Goal: Information Seeking & Learning: Learn about a topic

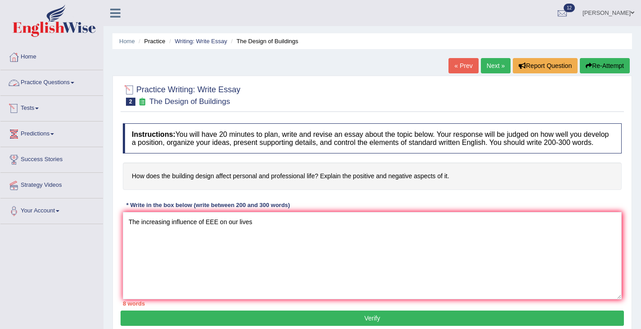
click at [63, 84] on link "Practice Questions" at bounding box center [51, 81] width 103 height 22
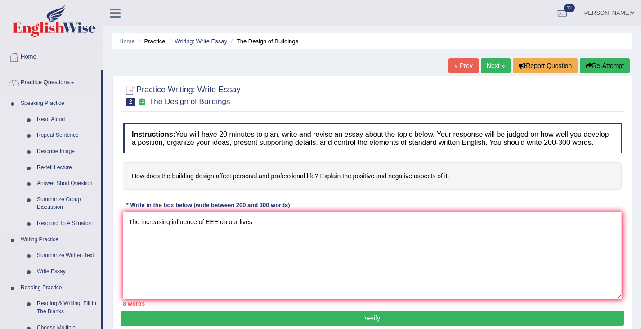
click at [50, 154] on link "Describe Image" at bounding box center [67, 151] width 68 height 16
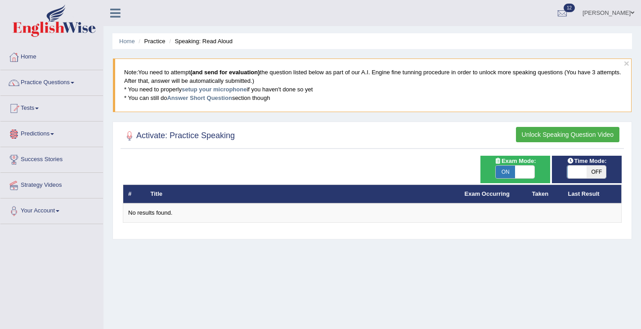
click at [562, 134] on button "Unlock Speaking Question Video" at bounding box center [567, 134] width 103 height 15
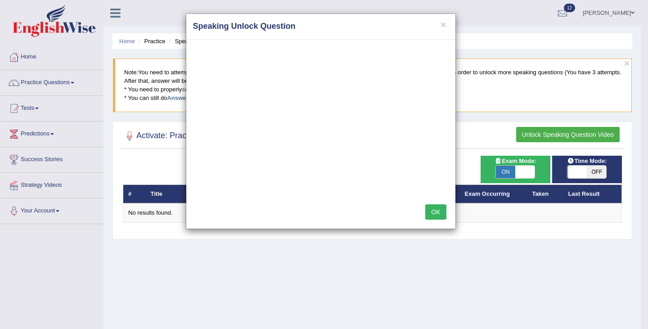
click at [532, 133] on div "× Speaking Unlock Question OK" at bounding box center [324, 164] width 648 height 329
click at [434, 206] on button "OK" at bounding box center [435, 211] width 21 height 15
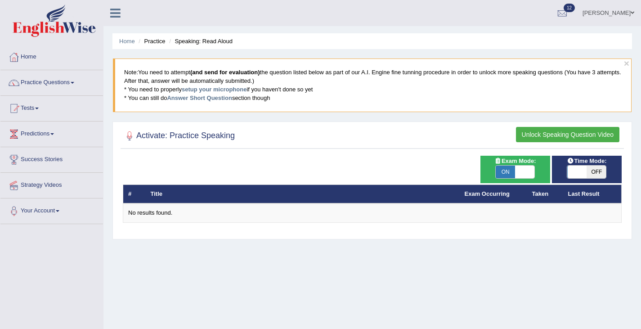
click at [560, 132] on button "Unlock Speaking Question Video" at bounding box center [567, 134] width 103 height 15
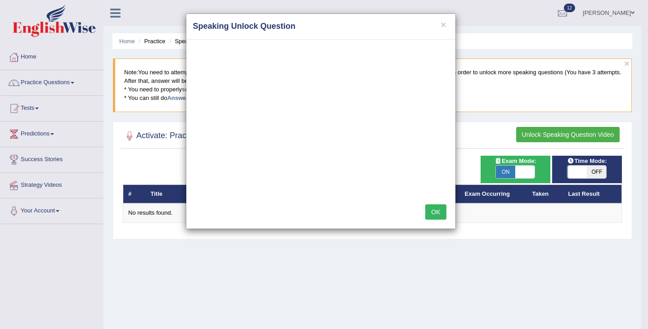
click at [434, 215] on button "OK" at bounding box center [435, 211] width 21 height 15
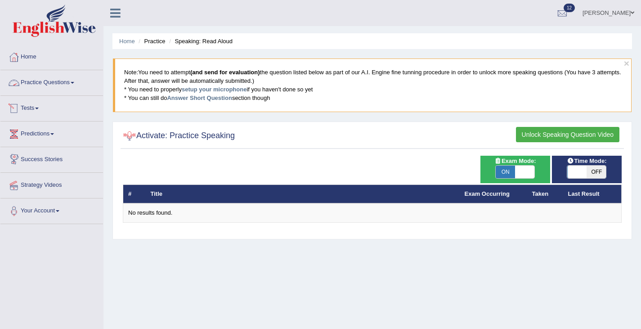
click at [36, 77] on link "Practice Questions" at bounding box center [51, 81] width 103 height 22
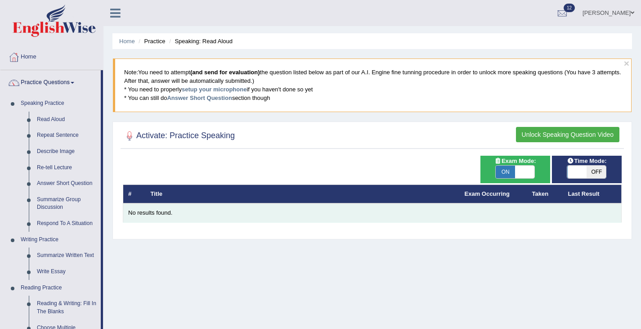
click at [154, 212] on div "No results found." at bounding box center [372, 213] width 488 height 9
click at [150, 222] on td "No results found." at bounding box center [372, 212] width 498 height 19
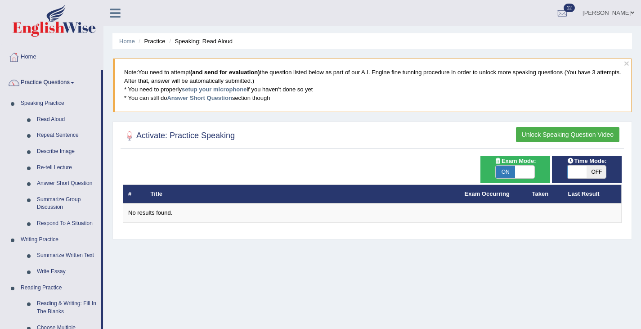
click at [146, 192] on th "Title" at bounding box center [303, 193] width 314 height 19
drag, startPoint x: 146, startPoint y: 193, endPoint x: 136, endPoint y: 182, distance: 14.3
click at [146, 193] on th "Title" at bounding box center [303, 193] width 314 height 19
click at [54, 114] on link "Read Aloud" at bounding box center [67, 120] width 68 height 16
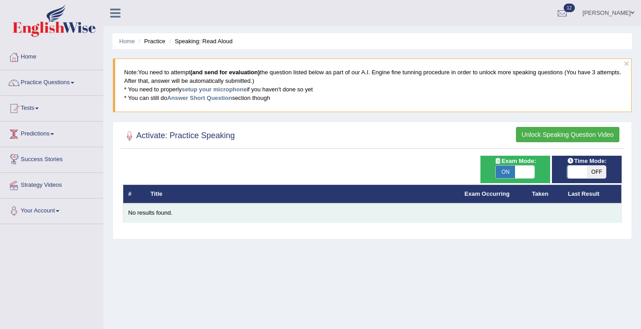
click at [165, 211] on div "No results found." at bounding box center [372, 213] width 488 height 9
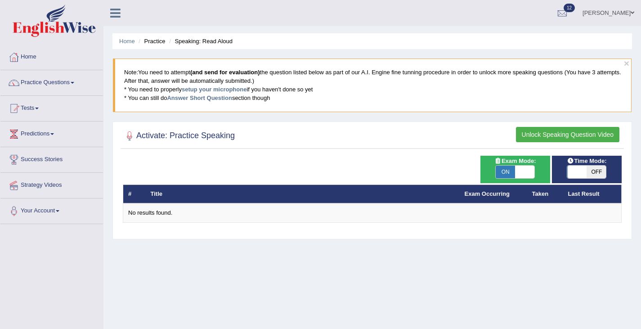
click at [28, 111] on link "Tests" at bounding box center [51, 107] width 103 height 22
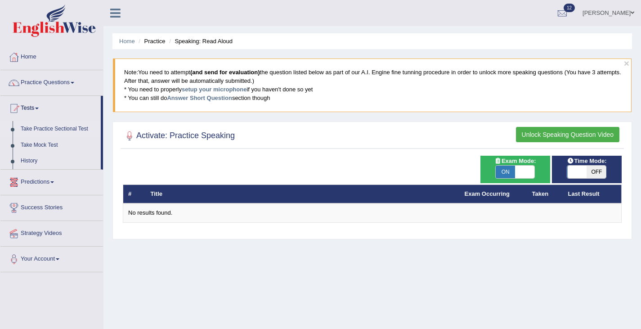
click at [40, 127] on link "Take Practice Sectional Test" at bounding box center [59, 129] width 84 height 16
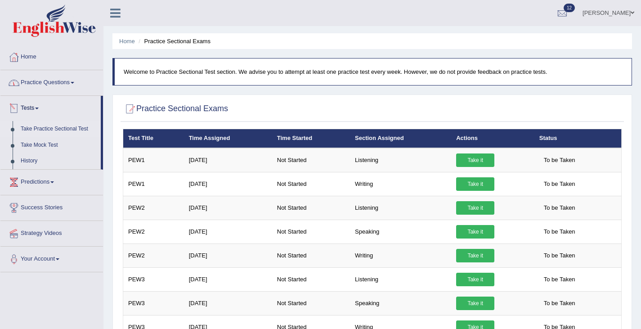
click at [43, 131] on link "Take Practice Sectional Test" at bounding box center [59, 129] width 84 height 16
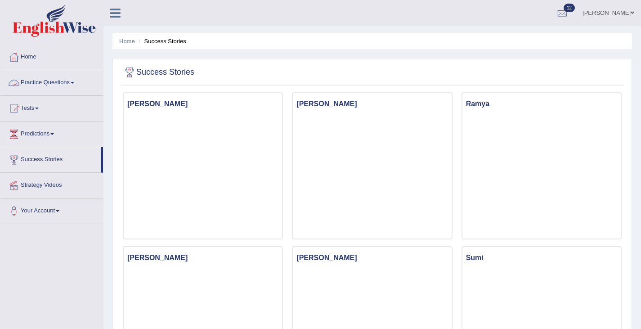
click at [48, 81] on link "Practice Questions" at bounding box center [51, 81] width 103 height 22
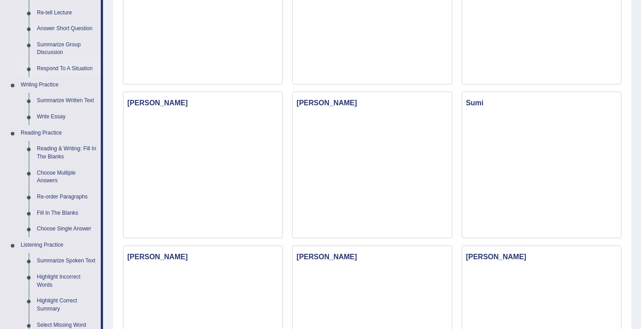
scroll to position [153, 0]
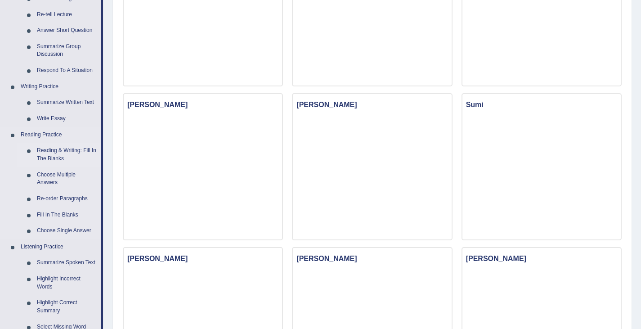
click at [56, 151] on link "Reading & Writing: Fill In The Blanks" at bounding box center [67, 155] width 68 height 24
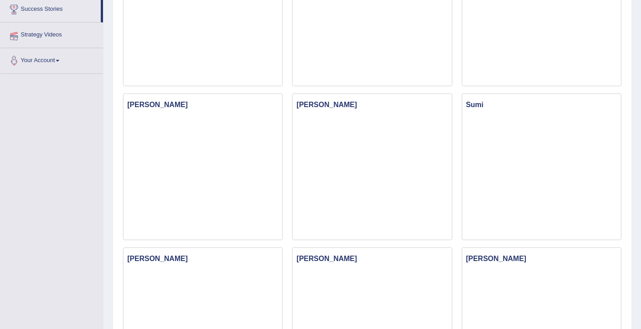
scroll to position [153, 0]
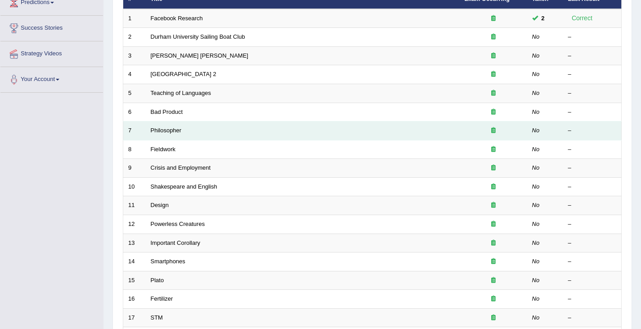
scroll to position [267, 0]
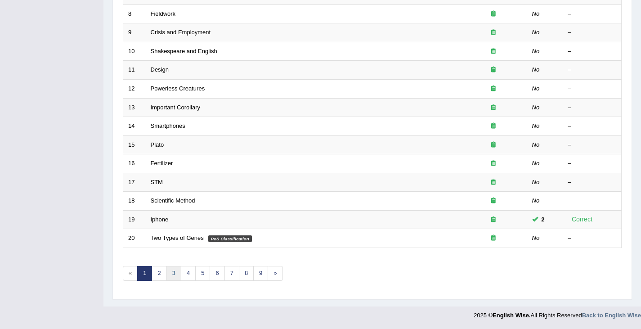
click at [174, 276] on link "3" at bounding box center [173, 273] width 15 height 15
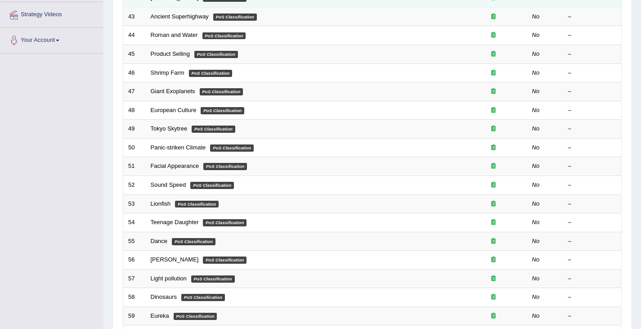
scroll to position [267, 0]
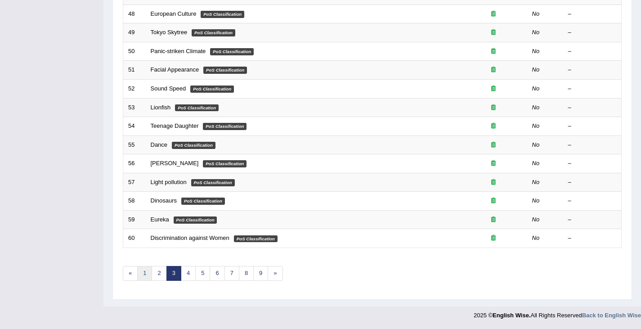
click at [141, 277] on link "1" at bounding box center [144, 273] width 15 height 15
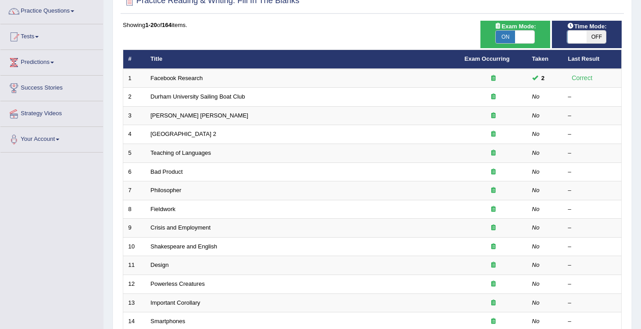
scroll to position [77, 0]
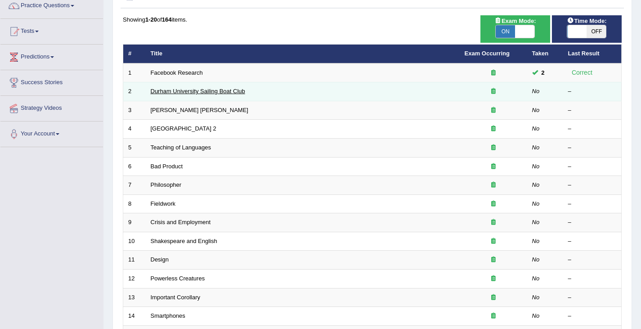
click at [180, 93] on link "Durham University Sailing Boat Club" at bounding box center [198, 91] width 94 height 7
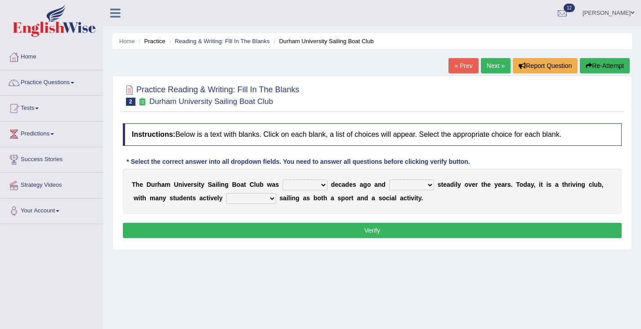
click at [314, 184] on select "found fund founded find" at bounding box center [304, 184] width 45 height 11
select select "founded"
click at [282, 179] on select "found fund founded find" at bounding box center [304, 184] width 45 height 11
click at [421, 187] on select "grow growing has grown grown" at bounding box center [411, 184] width 45 height 11
select select "has grown"
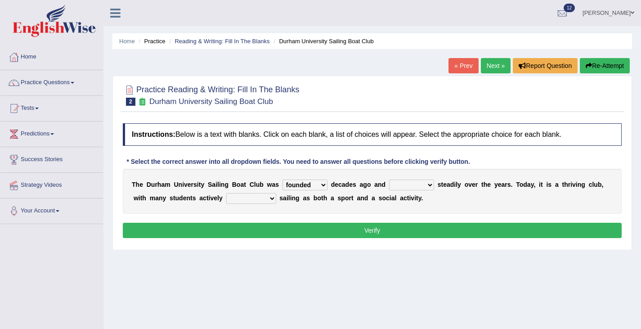
click at [389, 179] on select "grow growing has grown grown" at bounding box center [411, 184] width 45 height 11
click at [264, 197] on select "enjoy enjoyed are enjoying enjoying" at bounding box center [251, 198] width 50 height 11
click at [253, 200] on select "enjoy enjoyed are enjoying enjoying" at bounding box center [251, 198] width 50 height 11
select select "are enjoying"
click at [226, 193] on select "enjoy enjoyed are enjoying enjoying" at bounding box center [251, 198] width 50 height 11
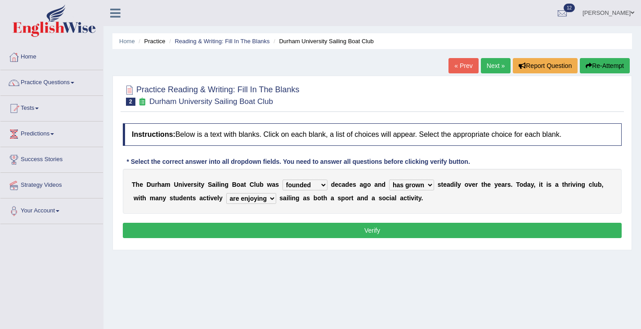
click at [282, 225] on button "Verify" at bounding box center [372, 230] width 499 height 15
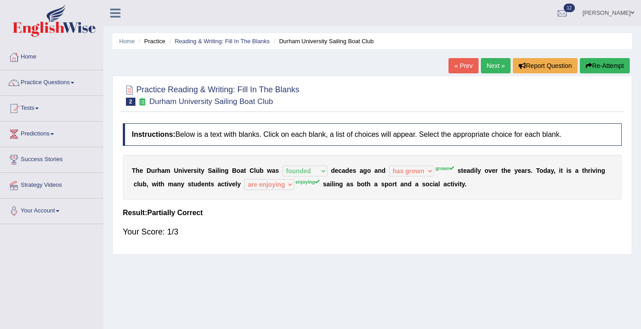
click at [596, 67] on button "Re-Attempt" at bounding box center [605, 65] width 50 height 15
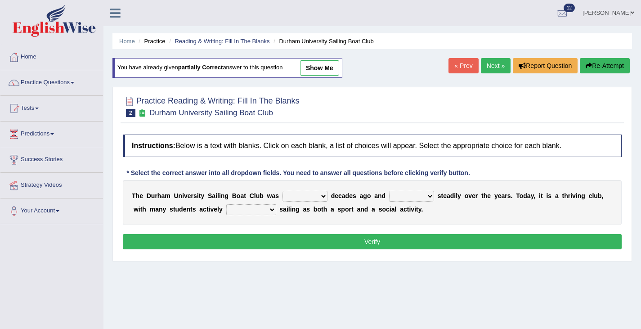
click at [301, 193] on select "found fund founded find" at bounding box center [304, 196] width 45 height 11
select select "founded"
click at [282, 191] on select "found fund founded find" at bounding box center [304, 196] width 45 height 11
click at [420, 198] on select "grow growing has grown grown" at bounding box center [411, 196] width 45 height 11
select select "has grown"
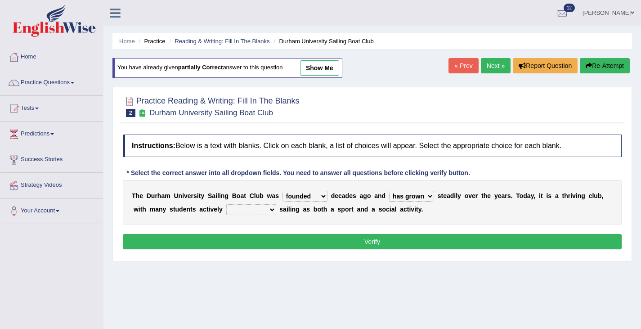
click at [389, 191] on select "grow growing has grown grown" at bounding box center [411, 196] width 45 height 11
click at [264, 209] on select "enjoy enjoyed are enjoying enjoying" at bounding box center [251, 209] width 50 height 11
select select "enjoying"
click at [226, 204] on select "enjoy enjoyed are enjoying enjoying" at bounding box center [251, 209] width 50 height 11
click at [291, 253] on div "Instructions: Below is a text with blanks. Click on each blank, a list of choic…" at bounding box center [372, 193] width 503 height 126
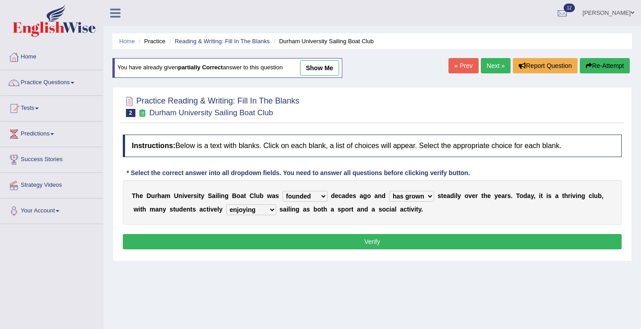
click at [290, 247] on button "Verify" at bounding box center [372, 241] width 499 height 15
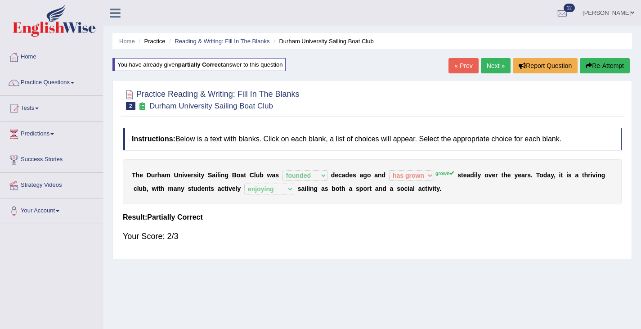
click at [450, 198] on div "T h e D u r h a m U n i v e r s i t y S a i l i n g B o a t C l u b w a s found…" at bounding box center [372, 181] width 499 height 45
click at [591, 69] on button "Re-Attempt" at bounding box center [605, 65] width 50 height 15
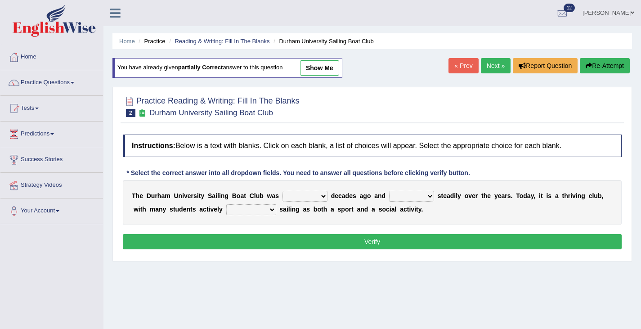
click at [323, 194] on select "found fund founded find" at bounding box center [304, 196] width 45 height 11
select select "founded"
click at [282, 191] on select "found fund founded find" at bounding box center [304, 196] width 45 height 11
click at [421, 193] on select "grow growing has grown grown" at bounding box center [411, 196] width 45 height 11
select select "grown"
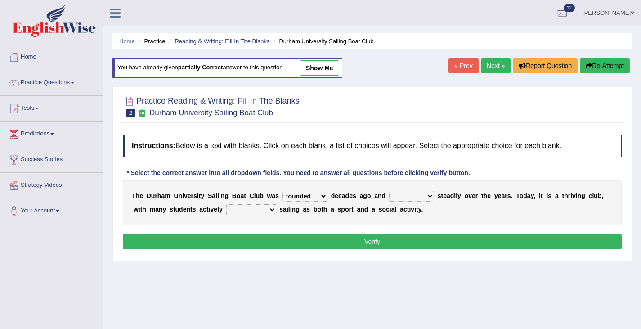
click at [389, 191] on select "grow growing has grown grown" at bounding box center [411, 196] width 45 height 11
click at [266, 209] on select "enjoy enjoyed are enjoying enjoying" at bounding box center [251, 209] width 50 height 11
select select "enjoying"
click at [226, 204] on select "enjoy enjoyed are enjoying enjoying" at bounding box center [251, 209] width 50 height 11
click at [346, 236] on button "Verify" at bounding box center [372, 241] width 499 height 15
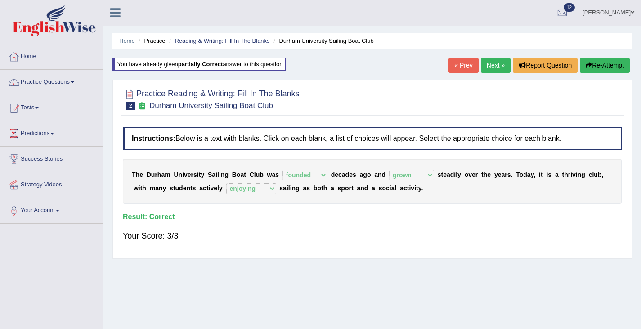
scroll to position [3, 0]
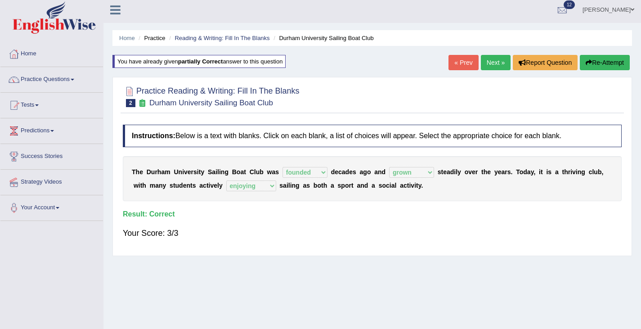
click at [265, 200] on div "T h e D u r h a m U n i v e r s i t y S a i l i n g B o a t C l u b w a s found…" at bounding box center [372, 178] width 499 height 45
click at [491, 64] on link "Next »" at bounding box center [496, 62] width 30 height 15
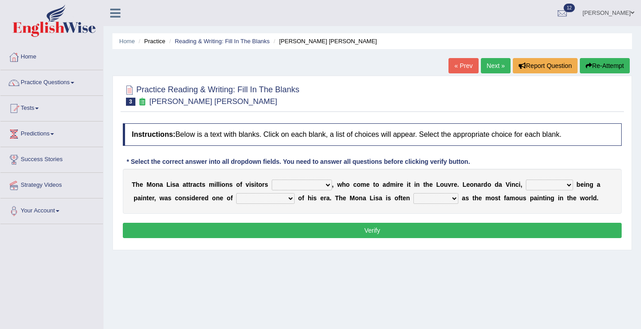
click at [319, 183] on select "around the year the all year all year round per year" at bounding box center [302, 184] width 60 height 11
select select "the all year"
click at [272, 179] on select "around the year the all year all year round per year" at bounding box center [302, 184] width 60 height 11
click at [555, 182] on select "rather than as much as as well as as long as" at bounding box center [549, 184] width 47 height 11
select select "rather than"
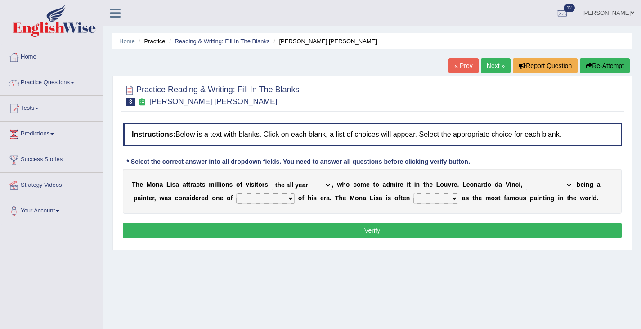
click at [526, 179] on select "rather than as much as as well as as long as" at bounding box center [549, 184] width 47 height 11
click at [277, 199] on select "better artists artist the better artist the best artists" at bounding box center [265, 198] width 58 height 11
select select "the best artists"
click at [236, 193] on select "better artists artist the better artist the best artists" at bounding box center [265, 198] width 58 height 11
click at [454, 193] on div "T h e M o n a L i s a a t t r a c t s m i l l i o n s o f v i s i t o r s aroun…" at bounding box center [372, 191] width 499 height 45
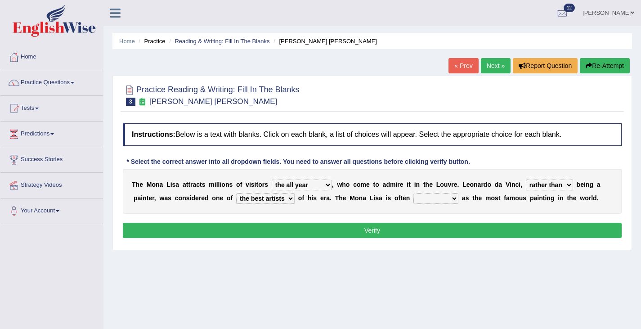
click at [454, 198] on select "classified suggested predicted described" at bounding box center [435, 198] width 45 height 11
select select "classified"
click at [414, 193] on select "classified suggested predicted described" at bounding box center [435, 198] width 45 height 11
click at [382, 236] on button "Verify" at bounding box center [372, 230] width 499 height 15
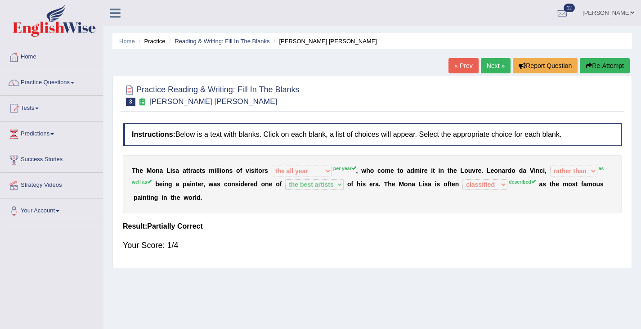
click at [168, 179] on div "T h e M o n a L i s a a t t r a c t s m i l l i o n s o f v i s i t o r s aroun…" at bounding box center [372, 184] width 499 height 58
click at [593, 64] on button "Re-Attempt" at bounding box center [605, 65] width 50 height 15
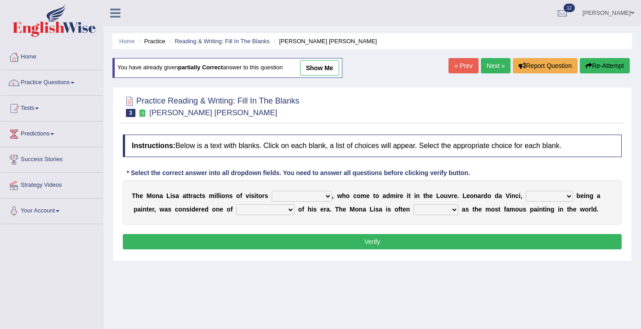
click at [320, 197] on select "around the year the all year all year round per year" at bounding box center [302, 196] width 60 height 11
select select "per year"
click at [272, 191] on select "around the year the all year all year round per year" at bounding box center [302, 196] width 60 height 11
click at [565, 195] on select "rather than as much as as well as as long as" at bounding box center [549, 196] width 47 height 11
select select "as well as"
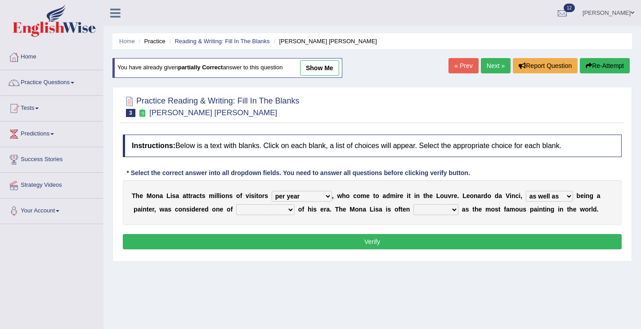
click at [526, 191] on select "rather than as much as as well as as long as" at bounding box center [549, 196] width 47 height 11
click at [561, 196] on select "rather than as much as as well as as long as" at bounding box center [549, 196] width 47 height 11
click at [291, 210] on select "better artists artist the better artist the best artists" at bounding box center [265, 209] width 58 height 11
select select "the best artists"
click at [236, 204] on select "better artists artist the better artist the best artists" at bounding box center [265, 209] width 58 height 11
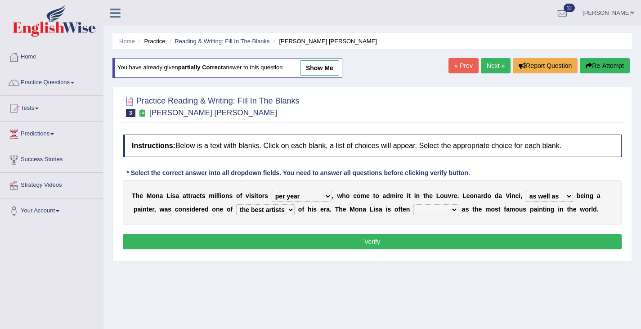
click at [457, 216] on div "T h e M o n a L i s a a t t r a c t s m i l l i o n s o f v i s i t o r s aroun…" at bounding box center [372, 202] width 499 height 45
click at [454, 208] on select "classified suggested predicted described" at bounding box center [435, 209] width 45 height 11
select select "described"
click at [414, 204] on select "classified suggested predicted described" at bounding box center [435, 209] width 45 height 11
click at [415, 241] on button "Verify" at bounding box center [372, 241] width 499 height 15
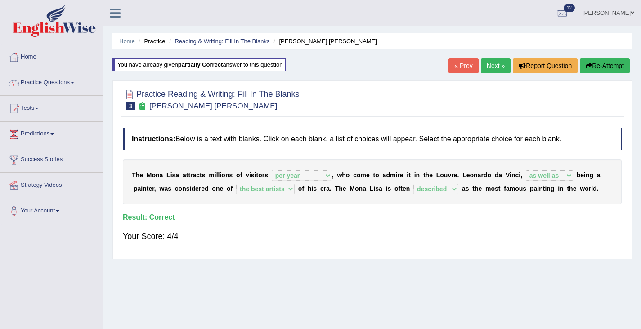
click at [491, 69] on link "Next »" at bounding box center [496, 65] width 30 height 15
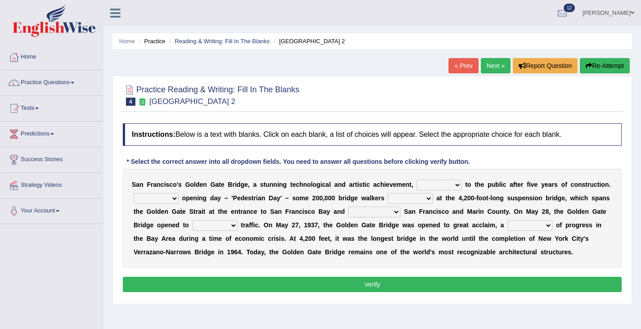
click at [457, 174] on div "S a n F r a n c i s c o ' [PERSON_NAME] G a t e B r i d g e , a s t u n n i n g…" at bounding box center [372, 218] width 499 height 99
click at [456, 182] on select "opens closes appears equals" at bounding box center [439, 184] width 45 height 11
click at [456, 185] on select "opens closes appears equals" at bounding box center [439, 184] width 45 height 11
select select "opens"
click at [417, 179] on select "opens closes appears equals" at bounding box center [439, 184] width 45 height 11
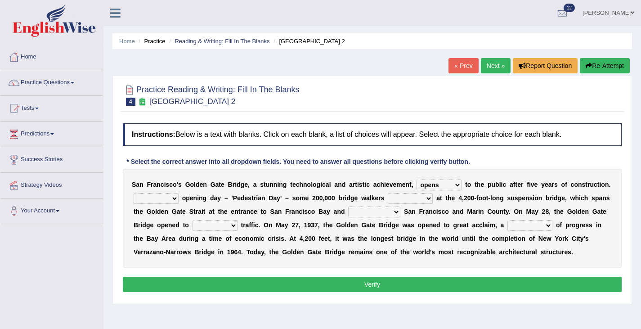
click at [164, 201] on select "On During Since When" at bounding box center [156, 198] width 45 height 11
select select "On"
click at [134, 193] on select "On During Since When" at bounding box center [156, 198] width 45 height 11
click at [428, 200] on select "stationed looked marveled laughed" at bounding box center [410, 198] width 45 height 11
select select "marveled"
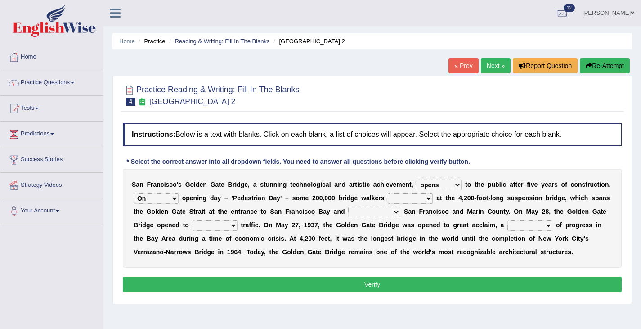
click at [388, 193] on select "stationed looked marveled laughed" at bounding box center [410, 198] width 45 height 11
click at [391, 210] on select "separates connects channels differentiates" at bounding box center [374, 211] width 52 height 11
select select "connects"
click at [349, 206] on select "separates connects channels differentiates" at bounding box center [374, 211] width 52 height 11
click at [228, 225] on select "aquatic vehicular airborne watertight" at bounding box center [215, 225] width 45 height 11
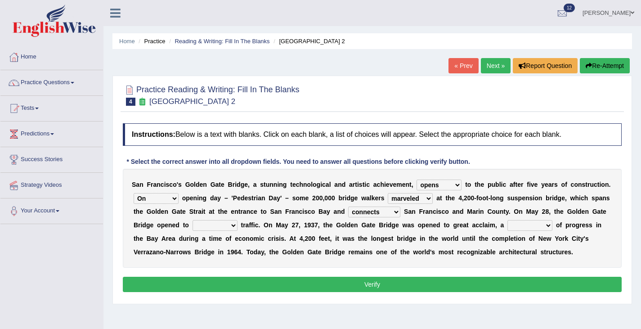
select select "vehicular"
click at [193, 220] on select "aquatic vehicular airborne watertight" at bounding box center [215, 225] width 45 height 11
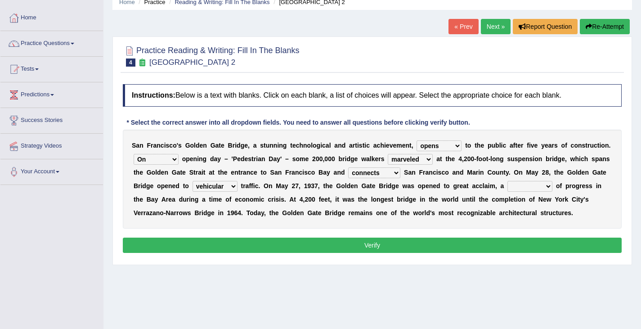
scroll to position [45, 0]
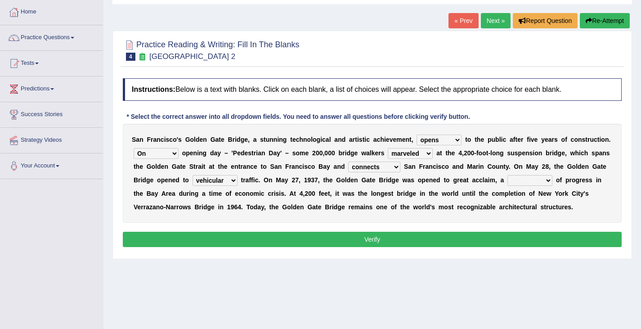
click at [458, 193] on b "d" at bounding box center [457, 193] width 4 height 7
click at [547, 178] on select "denial symbol technique yield" at bounding box center [529, 180] width 45 height 11
select select "yield"
click at [509, 175] on select "denial symbol technique yield" at bounding box center [529, 180] width 45 height 11
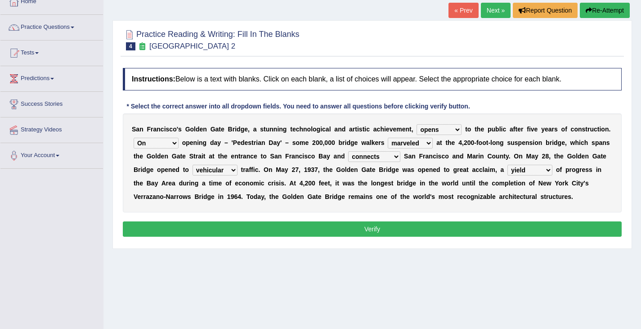
scroll to position [56, 0]
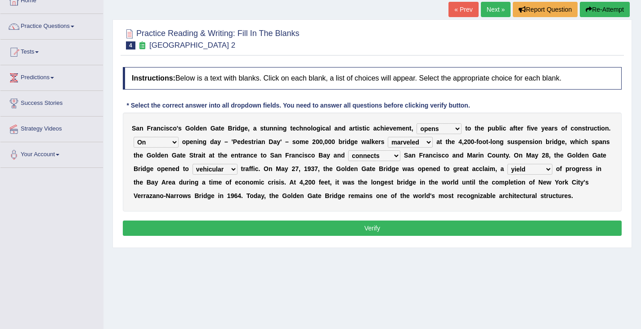
click at [369, 227] on button "Verify" at bounding box center [372, 227] width 499 height 15
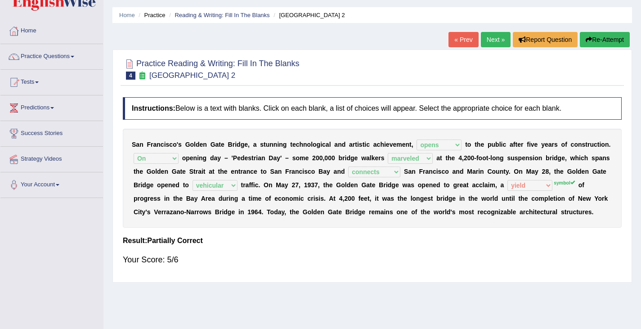
scroll to position [20, 0]
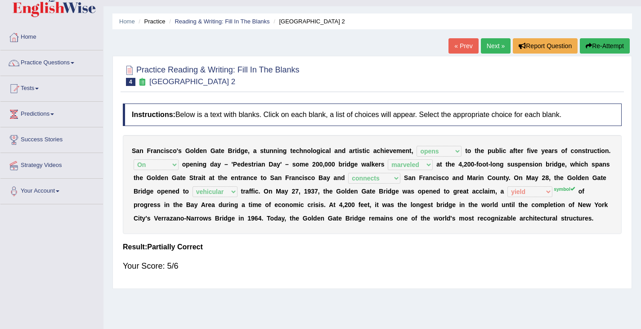
click at [488, 47] on link "Next »" at bounding box center [496, 45] width 30 height 15
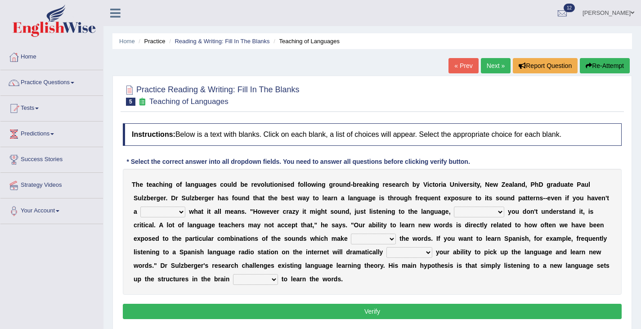
click at [180, 212] on select "dew claw clue due" at bounding box center [162, 211] width 45 height 11
select select "clue"
click at [140, 206] on select "dew claw clue due" at bounding box center [162, 211] width 45 height 11
click at [499, 208] on select "but also all together even though if so" at bounding box center [479, 211] width 50 height 11
click at [454, 206] on select "but also all together even though if so" at bounding box center [479, 211] width 50 height 11
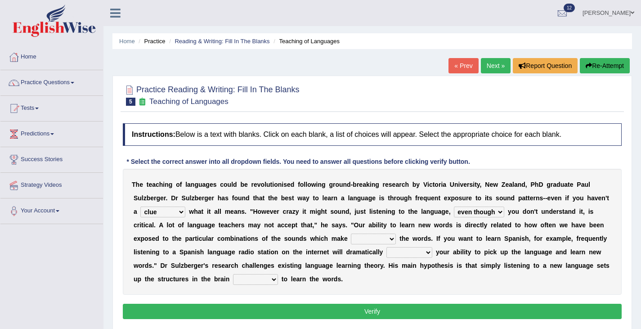
click at [486, 212] on select "but also all together even though if so" at bounding box center [479, 211] width 50 height 11
click at [500, 213] on select "but also all together even though if so" at bounding box center [479, 211] width 50 height 11
click at [454, 206] on select "but also all together even though if so" at bounding box center [479, 211] width 50 height 11
click at [497, 210] on select "but also all together even though if so" at bounding box center [479, 211] width 50 height 11
select select "all together"
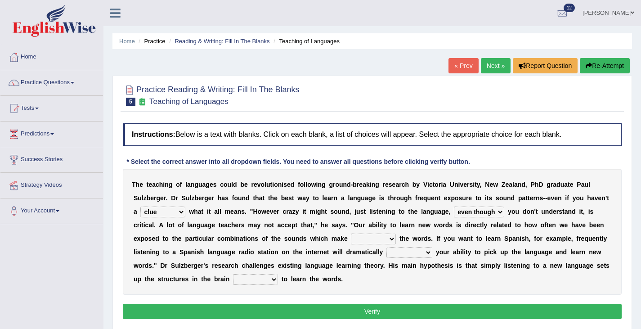
click at [454, 206] on select "but also all together even though if so" at bounding box center [479, 211] width 50 height 11
click at [398, 239] on b at bounding box center [398, 238] width 4 height 7
click at [391, 236] on select "down up of on" at bounding box center [373, 238] width 45 height 11
select select "up"
click at [351, 233] on select "down up of on" at bounding box center [373, 238] width 45 height 11
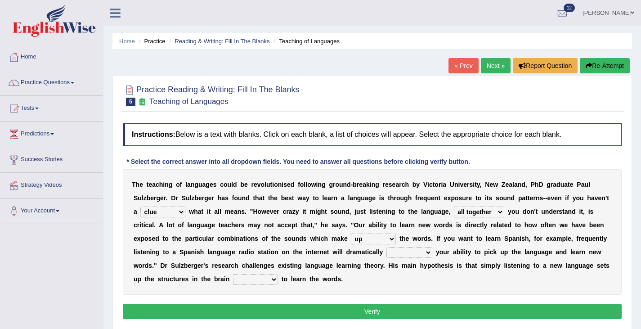
click at [425, 252] on select "evaluate exaggerate describe boost" at bounding box center [409, 252] width 46 height 11
select select "boost"
click at [386, 247] on select "evaluate exaggerate describe boost" at bounding box center [409, 252] width 46 height 11
click at [269, 275] on select "requiring required directed to require" at bounding box center [255, 279] width 45 height 11
select select "requiring"
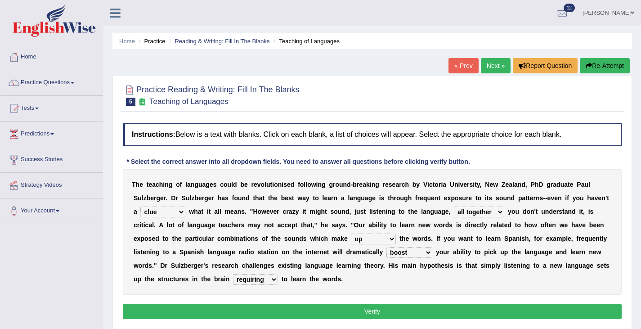
click at [233, 274] on select "requiring required directed to require" at bounding box center [255, 279] width 45 height 11
click at [270, 323] on div "Instructions: Below is a text with blanks. Click on each blank, a list of choic…" at bounding box center [372, 222] width 503 height 207
click at [273, 303] on div "Instructions: Below is a text with blanks. Click on each blank, a list of choic…" at bounding box center [372, 222] width 503 height 207
click at [273, 314] on button "Verify" at bounding box center [372, 311] width 499 height 15
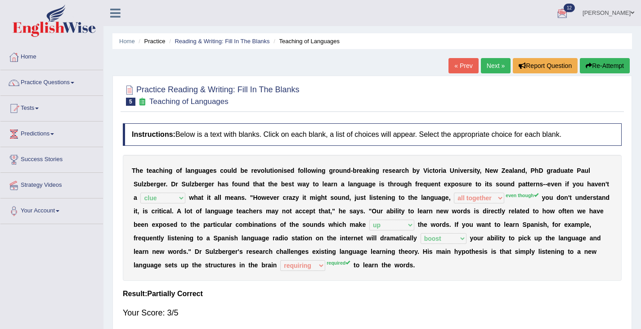
click at [489, 67] on link "Next »" at bounding box center [496, 65] width 30 height 15
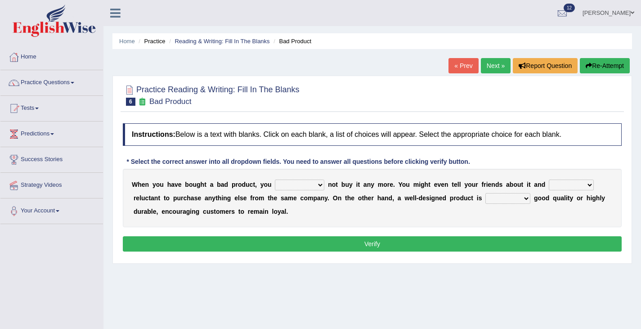
click at [459, 67] on link "« Prev" at bounding box center [463, 65] width 30 height 15
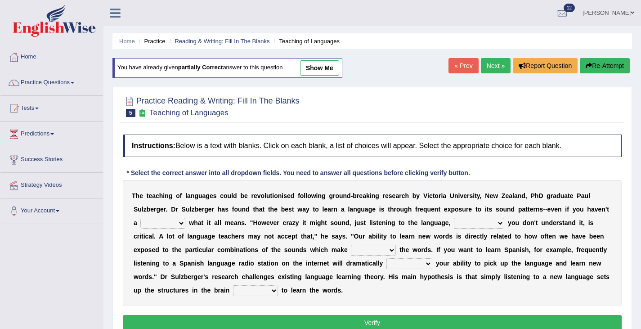
click at [172, 221] on select "dew claw clue due" at bounding box center [162, 223] width 45 height 11
select select "clue"
click at [140, 218] on select "dew claw clue due" at bounding box center [162, 223] width 45 height 11
click at [495, 222] on select "but also all together even though if so" at bounding box center [479, 223] width 50 height 11
select select "even though"
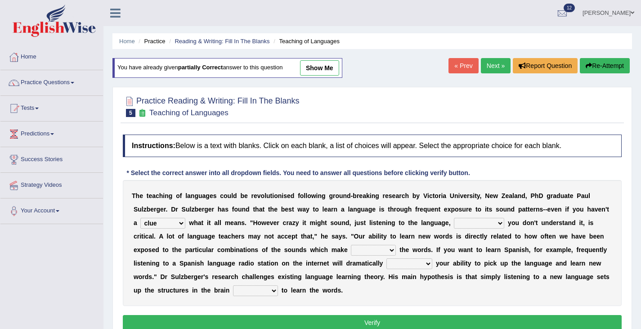
click at [454, 218] on select "but also all together even though if so" at bounding box center [479, 223] width 50 height 11
click at [385, 248] on select "down up of on" at bounding box center [373, 250] width 45 height 11
select select "up"
click at [351, 245] on select "down up of on" at bounding box center [373, 250] width 45 height 11
click at [423, 264] on select "evaluate exaggerate describe boost" at bounding box center [409, 263] width 46 height 11
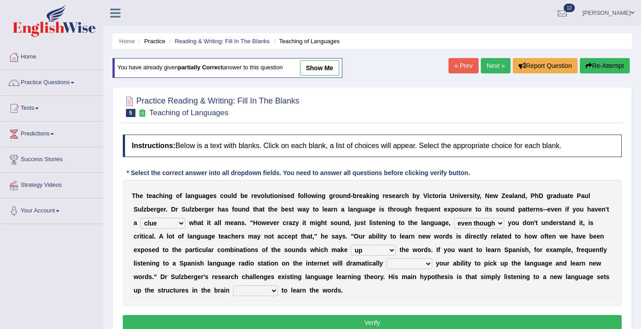
select select "boost"
click at [386, 258] on select "evaluate exaggerate describe boost" at bounding box center [409, 263] width 46 height 11
click at [264, 291] on select "requiring required directed to require" at bounding box center [255, 290] width 45 height 11
select select "required"
click at [233, 285] on select "requiring required directed to require" at bounding box center [255, 290] width 45 height 11
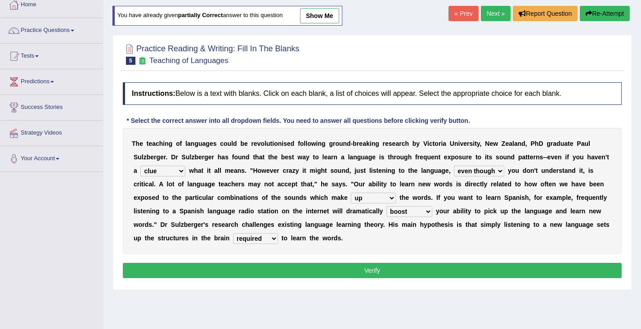
scroll to position [54, 0]
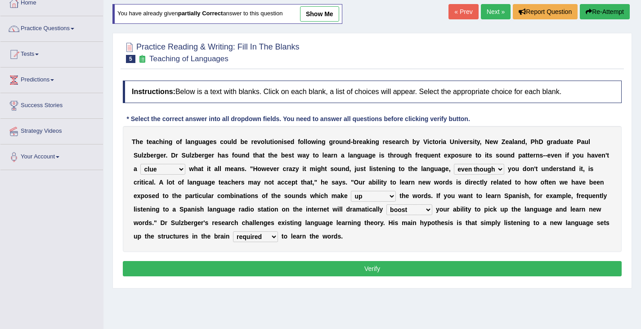
click at [390, 266] on button "Verify" at bounding box center [372, 268] width 499 height 15
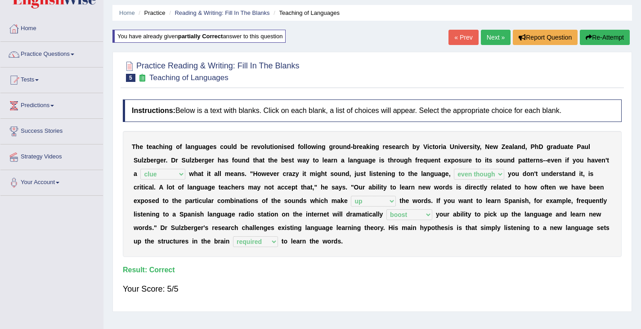
scroll to position [0, 0]
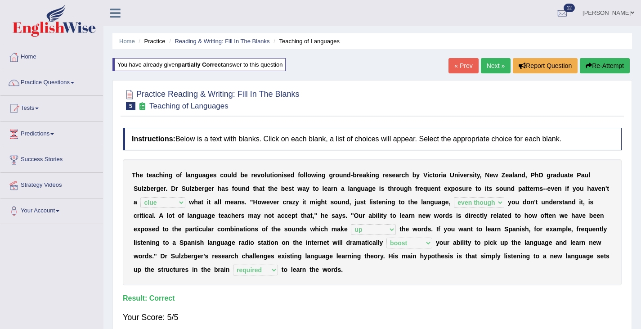
click at [486, 66] on link "Next »" at bounding box center [496, 65] width 30 height 15
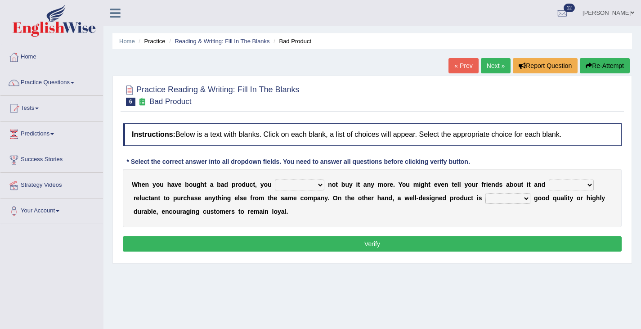
click at [316, 183] on select "would have should have should" at bounding box center [299, 184] width 49 height 11
select select "should"
click at [275, 179] on select "would have should have should" at bounding box center [299, 184] width 49 height 11
click at [580, 188] on select "is are be being" at bounding box center [571, 184] width 45 height 11
select select "being"
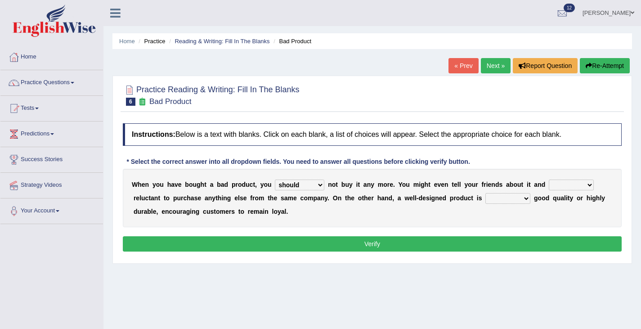
click at [549, 179] on select "is are be being" at bounding box center [571, 184] width 45 height 11
click at [520, 198] on select "both also neither either" at bounding box center [507, 198] width 45 height 11
select select "either"
click at [485, 193] on select "both also neither either" at bounding box center [507, 198] width 45 height 11
click at [292, 243] on button "Verify" at bounding box center [372, 243] width 499 height 15
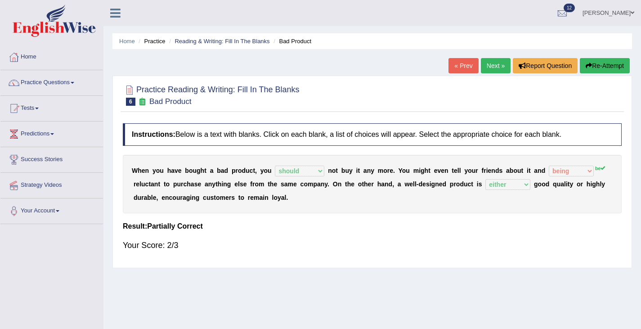
click at [603, 64] on button "Re-Attempt" at bounding box center [605, 65] width 50 height 15
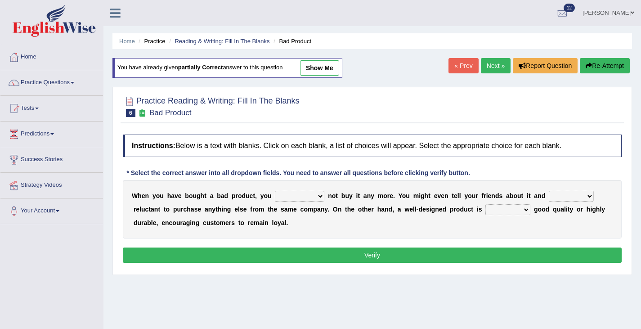
click at [317, 195] on select "would have should have should" at bounding box center [299, 196] width 49 height 11
select select "should"
click at [275, 191] on select "would have should have should" at bounding box center [299, 196] width 49 height 11
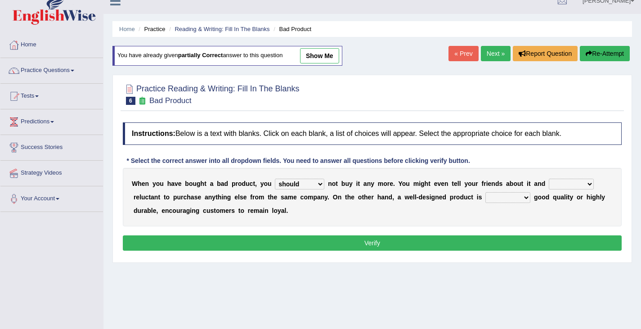
scroll to position [11, 0]
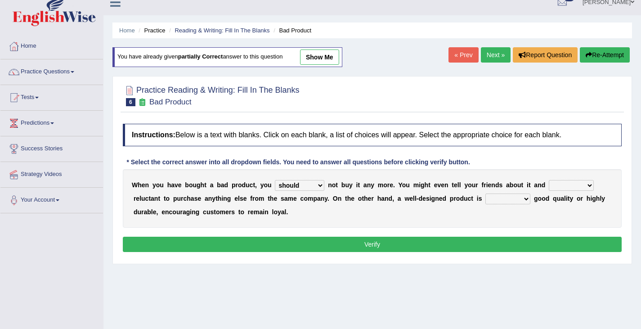
click at [580, 181] on select "is are be being" at bounding box center [571, 185] width 45 height 11
select select "be"
click at [549, 180] on select "is are be being" at bounding box center [571, 185] width 45 height 11
click at [520, 199] on select "both also neither either" at bounding box center [507, 198] width 45 height 11
select select "either"
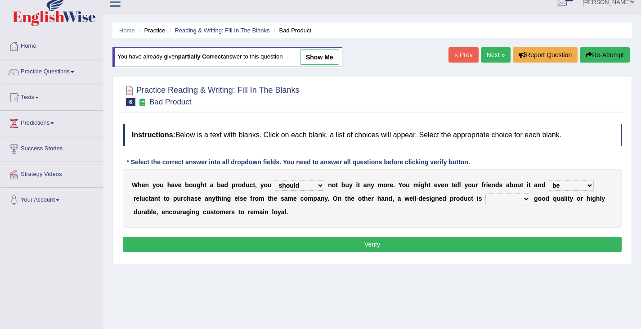
click at [485, 193] on select "both also neither either" at bounding box center [507, 198] width 45 height 11
click at [358, 244] on button "Verify" at bounding box center [372, 244] width 499 height 15
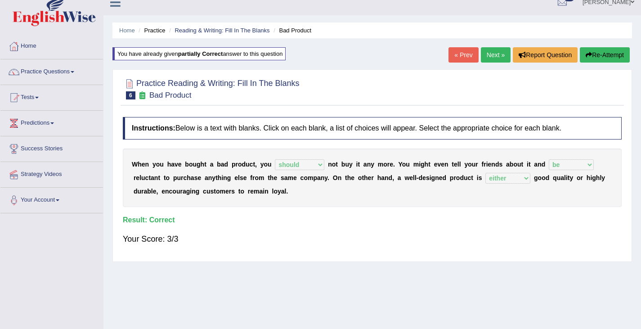
click at [486, 59] on link "Next »" at bounding box center [496, 54] width 30 height 15
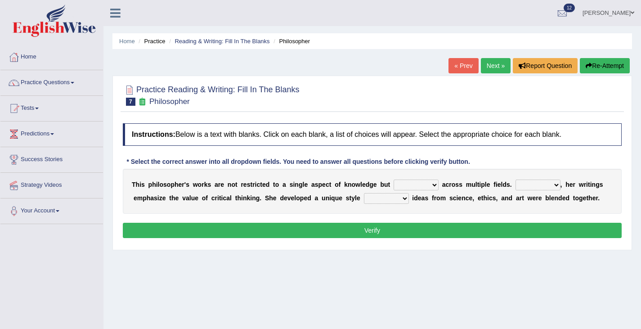
click at [418, 183] on select "constrain contain assemble extend" at bounding box center [416, 184] width 45 height 11
select select "extend"
click at [394, 179] on select "constrain contain assemble extend" at bounding box center [416, 184] width 45 height 11
click at [548, 184] on select "Rather So Moreover Likely" at bounding box center [537, 184] width 45 height 11
select select "Moreover"
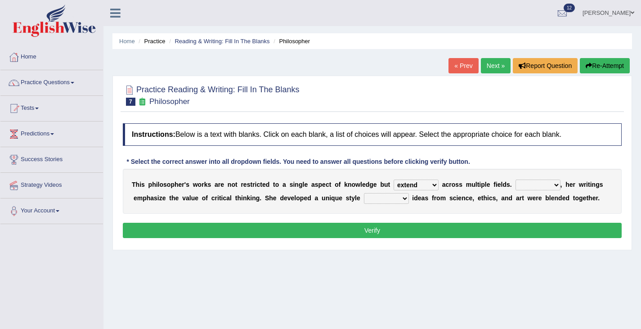
click at [515, 179] on select "Rather So Moreover Likely" at bounding box center [537, 184] width 45 height 11
click at [390, 197] on select "in that that which in which" at bounding box center [386, 198] width 45 height 11
click at [364, 193] on select "in that that which in which" at bounding box center [386, 198] width 45 height 11
click at [402, 203] on select "in that that which in which" at bounding box center [386, 198] width 45 height 11
select select "that"
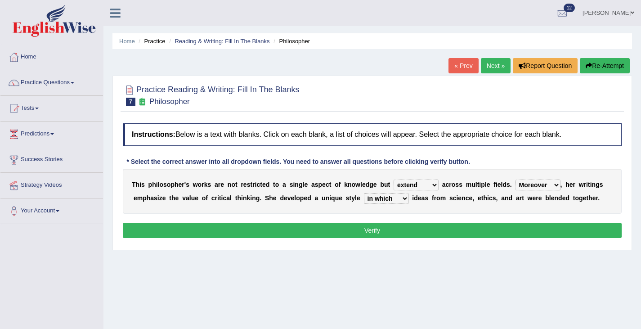
click at [364, 193] on select "in that that which in which" at bounding box center [386, 198] width 45 height 11
click at [403, 235] on button "Verify" at bounding box center [372, 230] width 499 height 15
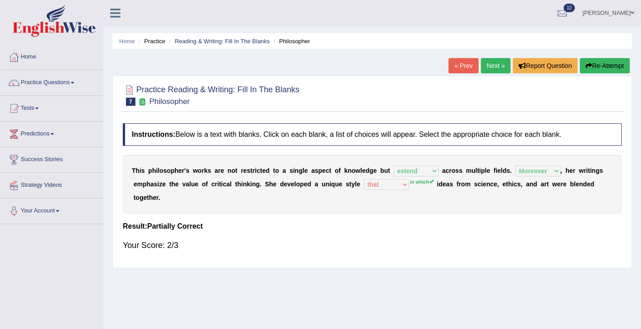
click at [591, 69] on button "Re-Attempt" at bounding box center [605, 65] width 50 height 15
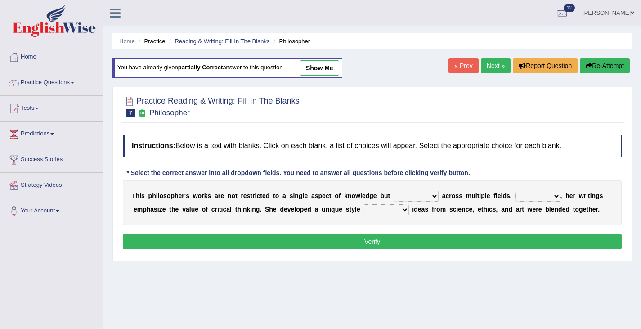
click at [401, 209] on select "in that that which in which" at bounding box center [386, 209] width 45 height 11
select select "in which"
click at [364, 204] on select "in that that which in which" at bounding box center [386, 209] width 45 height 11
click at [425, 194] on select "constrain contain assemble extend" at bounding box center [416, 196] width 45 height 11
select select "extend"
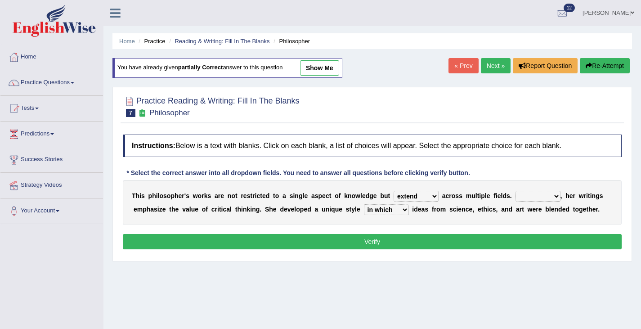
click at [394, 191] on select "constrain contain assemble extend" at bounding box center [416, 196] width 45 height 11
click at [556, 195] on select "Rather So Moreover Likely" at bounding box center [537, 196] width 45 height 11
select select "Moreover"
click at [515, 191] on select "Rather So Moreover Likely" at bounding box center [537, 196] width 45 height 11
click at [334, 246] on button "Verify" at bounding box center [372, 241] width 499 height 15
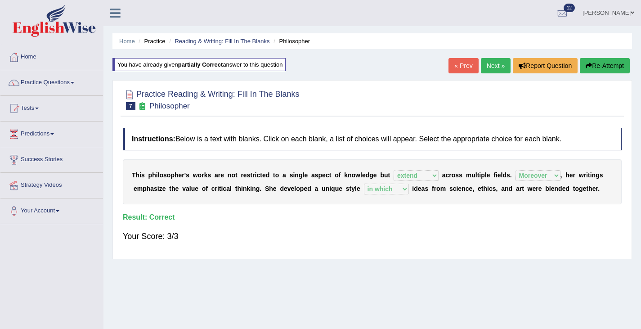
click at [488, 73] on link "Next »" at bounding box center [496, 65] width 30 height 15
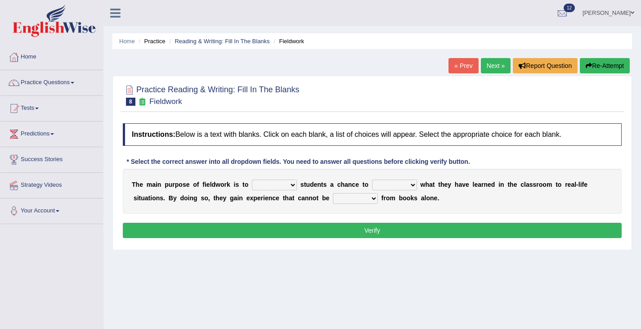
click at [285, 187] on select "resemble stow rave offer" at bounding box center [274, 184] width 45 height 11
select select "resemble"
click at [252, 179] on select "resemble stow rave offer" at bounding box center [274, 184] width 45 height 11
click at [415, 186] on select "compare align apply dismount" at bounding box center [394, 184] width 45 height 11
select select "apply"
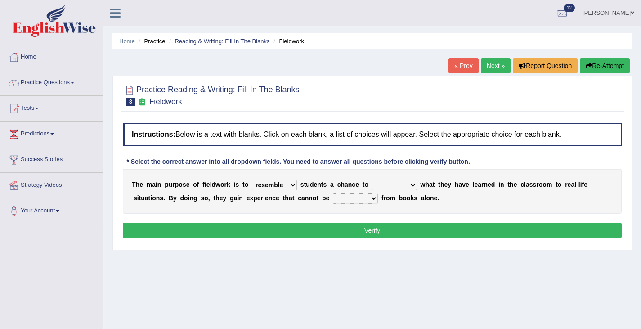
click at [372, 179] on select "compare align apply dismount" at bounding box center [394, 184] width 45 height 11
click at [370, 198] on select "originated prepared obtained touted" at bounding box center [355, 198] width 45 height 11
select select "obtained"
click at [333, 193] on select "originated prepared obtained touted" at bounding box center [355, 198] width 45 height 11
click at [359, 229] on button "Verify" at bounding box center [372, 230] width 499 height 15
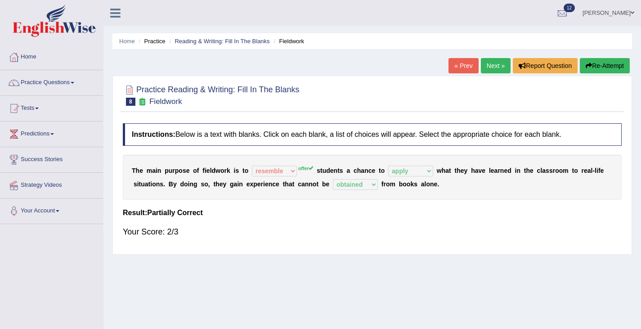
click at [354, 148] on div "Instructions: Below is a text with blanks. Click on each blank, a list of choic…" at bounding box center [372, 184] width 503 height 131
click at [592, 70] on button "Re-Attempt" at bounding box center [605, 65] width 50 height 15
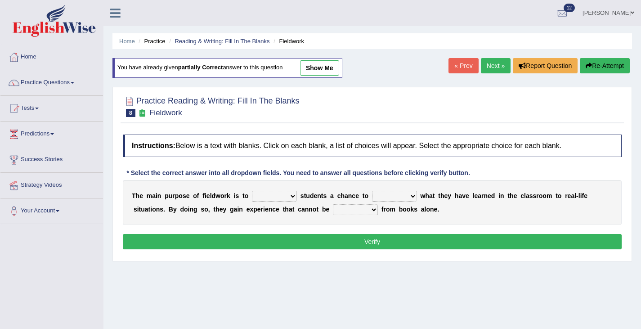
click at [285, 196] on select "resemble stow rave offer" at bounding box center [274, 196] width 45 height 11
select select "offer"
click at [252, 191] on select "resemble stow rave offer" at bounding box center [274, 196] width 45 height 11
click at [401, 199] on select "compare align apply dismount" at bounding box center [394, 196] width 45 height 11
select select "apply"
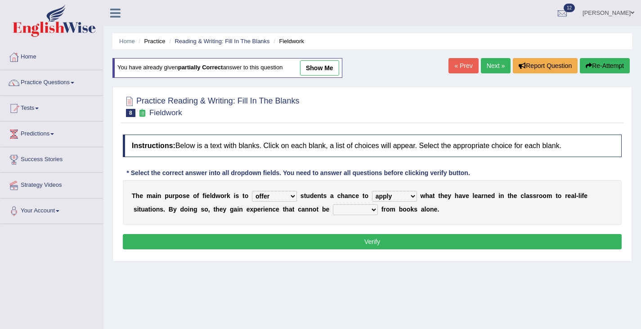
click at [372, 191] on select "compare align apply dismount" at bounding box center [394, 196] width 45 height 11
click at [371, 209] on select "originated prepared obtained touted" at bounding box center [355, 209] width 45 height 11
select select "obtained"
click at [333, 204] on select "originated prepared obtained touted" at bounding box center [355, 209] width 45 height 11
click at [343, 246] on button "Verify" at bounding box center [372, 241] width 499 height 15
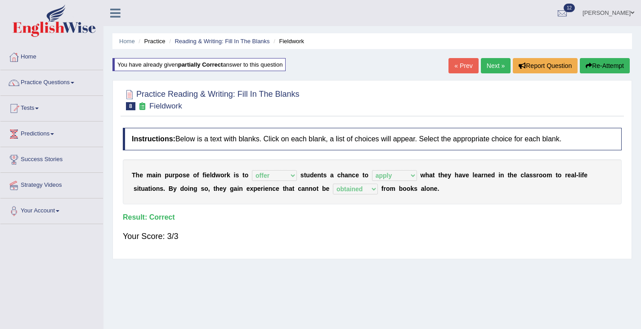
click at [488, 71] on link "Next »" at bounding box center [496, 65] width 30 height 15
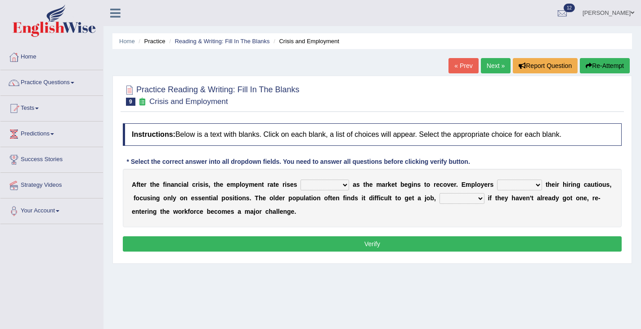
click at [334, 186] on select "normally conversely strenuously sharply" at bounding box center [324, 184] width 49 height 11
click at [344, 190] on div "A f t e r t h e f i n a n c i a l c r i s i s , t h e e m p l o y m e n t r a t…" at bounding box center [372, 198] width 499 height 58
click at [344, 189] on select "normally conversely strenuously sharply" at bounding box center [324, 184] width 49 height 11
click at [340, 182] on select "normally conversely strenuously sharply" at bounding box center [324, 184] width 49 height 11
select select "sharply"
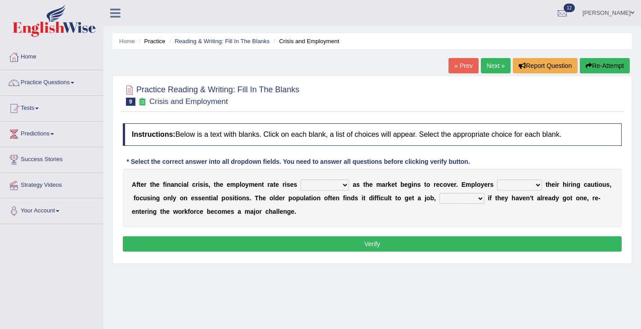
click at [300, 179] on select "normally conversely strenuously sharply" at bounding box center [324, 184] width 49 height 11
click at [531, 186] on select "keeping kept keep are kept" at bounding box center [519, 184] width 45 height 11
select select "are kept"
click at [497, 179] on select "keeping kept keep are kept" at bounding box center [519, 184] width 45 height 11
click at [473, 197] on select "although while then because" at bounding box center [461, 198] width 45 height 11
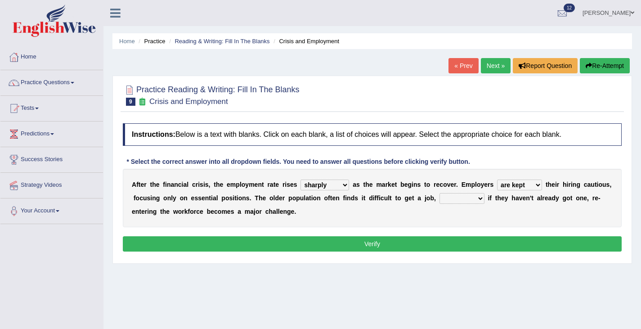
click at [472, 193] on select "although while then because" at bounding box center [461, 198] width 45 height 11
select select "because"
click at [439, 193] on select "although while then because" at bounding box center [461, 198] width 45 height 11
click at [383, 243] on button "Verify" at bounding box center [372, 243] width 499 height 15
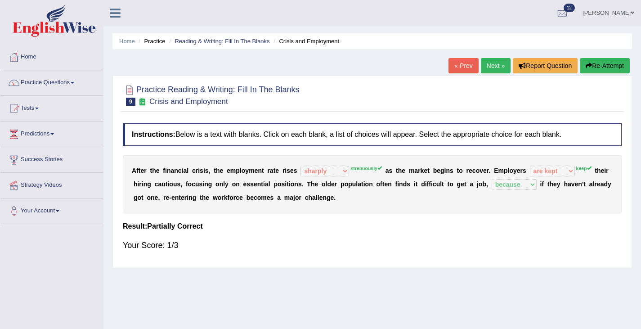
drag, startPoint x: 349, startPoint y: 169, endPoint x: 365, endPoint y: 159, distance: 18.8
click at [370, 160] on div "A f t e r t h e f i n a n c i a l c r i s i s , t h e e m p l o y m e n t r a t…" at bounding box center [372, 184] width 499 height 58
click at [366, 166] on sup "strenuously" at bounding box center [365, 168] width 31 height 5
click at [582, 68] on button "Re-Attempt" at bounding box center [605, 65] width 50 height 15
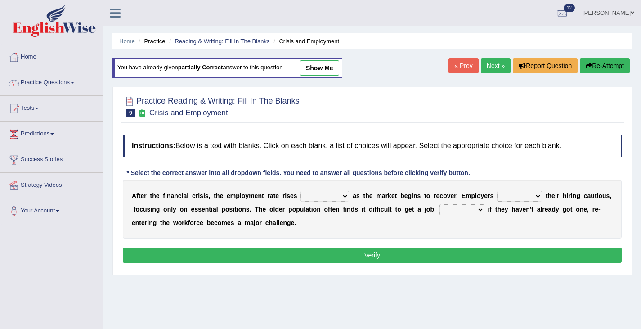
click at [340, 194] on select "normally conversely strenuously sharply" at bounding box center [324, 196] width 49 height 11
select select "strenuously"
click at [300, 191] on select "normally conversely strenuously sharply" at bounding box center [324, 196] width 49 height 11
click at [529, 197] on select "keeping kept keep are kept" at bounding box center [519, 196] width 45 height 11
click at [497, 191] on select "keeping kept keep are kept" at bounding box center [519, 196] width 45 height 11
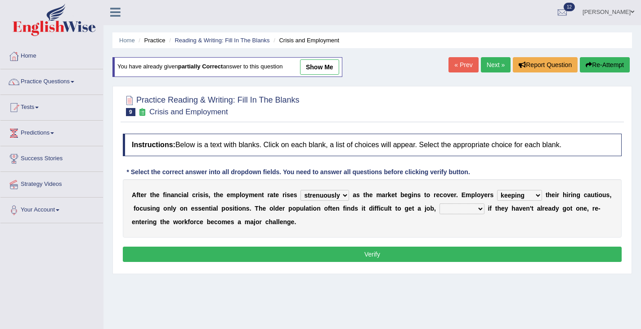
scroll to position [4, 0]
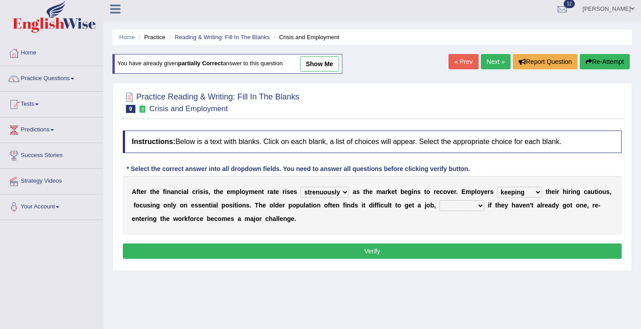
click at [539, 195] on select "keeping kept keep are kept" at bounding box center [519, 192] width 45 height 11
select select "keep"
click at [497, 187] on select "keeping kept keep are kept" at bounding box center [519, 192] width 45 height 11
click at [474, 204] on select "although while then because" at bounding box center [461, 205] width 45 height 11
select select "because"
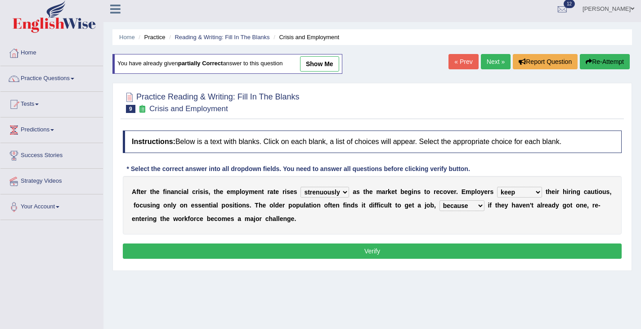
click at [439, 200] on select "although while then because" at bounding box center [461, 205] width 45 height 11
click at [426, 251] on button "Verify" at bounding box center [372, 250] width 499 height 15
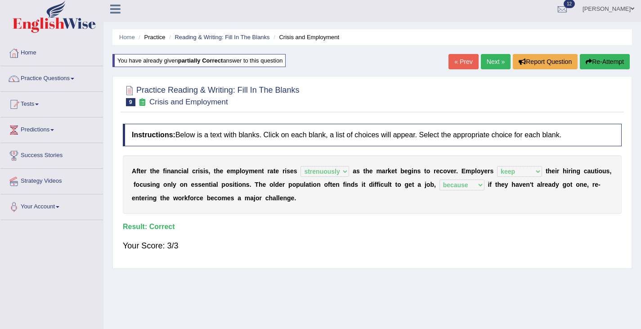
click at [491, 56] on link "Next »" at bounding box center [496, 61] width 30 height 15
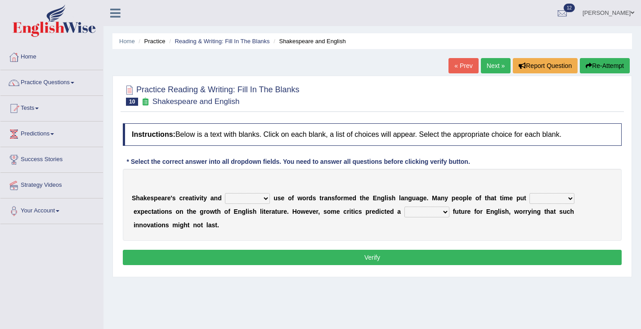
click at [255, 198] on select "idealized intensive fancied inventive" at bounding box center [247, 198] width 45 height 11
click at [55, 77] on link "Practice Questions" at bounding box center [51, 81] width 103 height 22
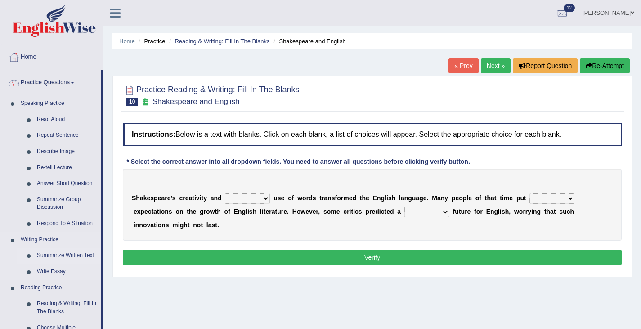
click at [54, 255] on link "Summarize Written Text" at bounding box center [67, 255] width 68 height 16
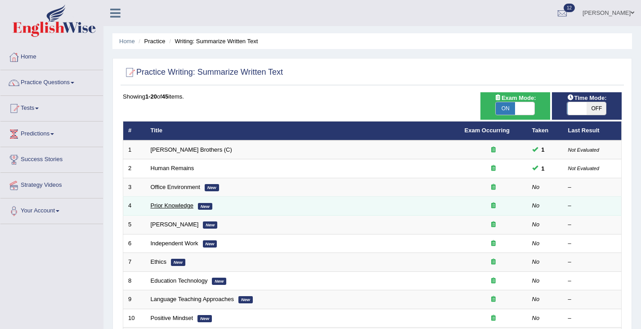
click at [184, 205] on link "Prior Knowledge" at bounding box center [172, 205] width 43 height 7
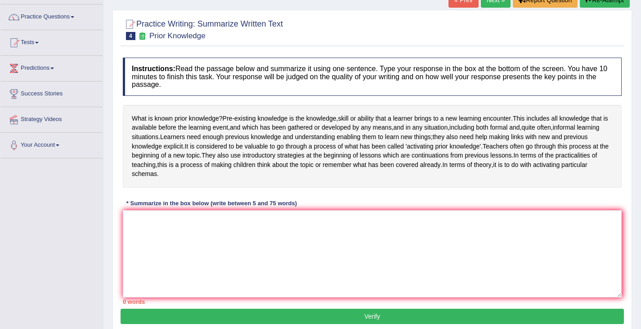
scroll to position [78, 0]
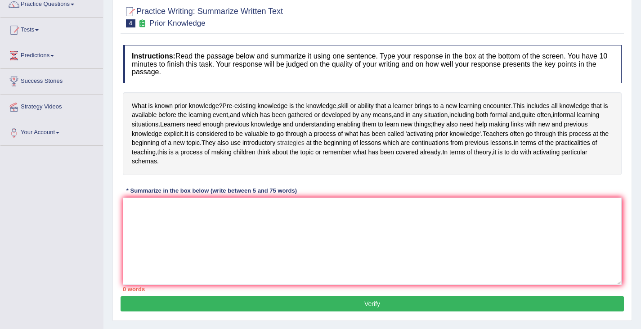
click at [277, 148] on span "strategies" at bounding box center [290, 142] width 27 height 9
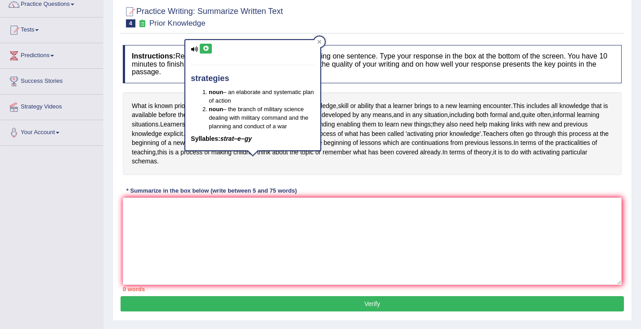
click at [327, 175] on div "What is known prior knowledge ? Pre - existing knowledge is the knowledge , ski…" at bounding box center [372, 133] width 499 height 83
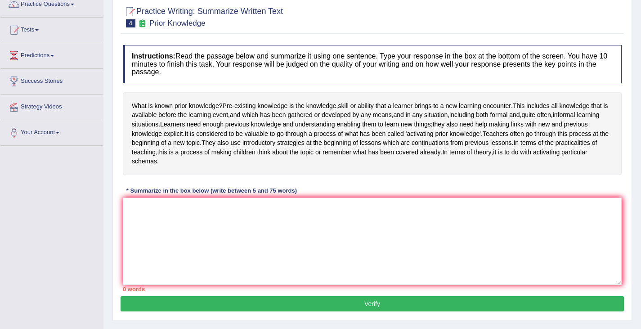
scroll to position [0, 0]
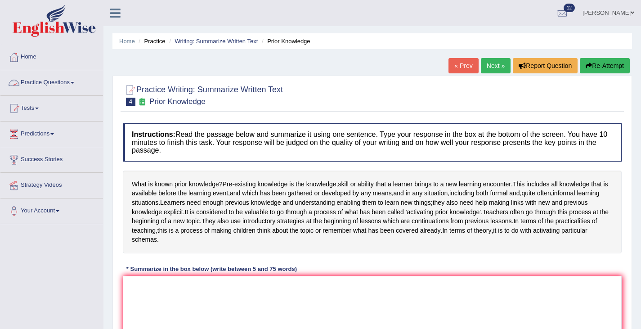
click at [40, 82] on link "Practice Questions" at bounding box center [51, 81] width 103 height 22
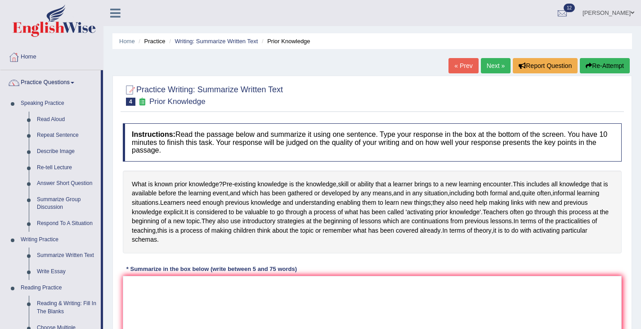
click at [496, 61] on link "Next »" at bounding box center [496, 65] width 30 height 15
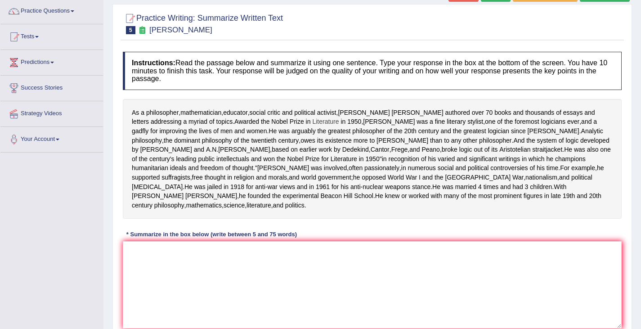
scroll to position [75, 0]
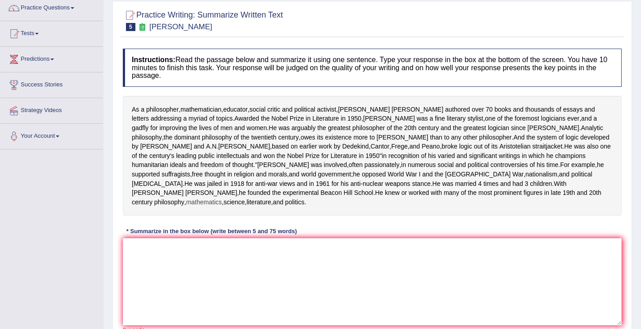
click at [222, 207] on span "mathematics" at bounding box center [204, 201] width 36 height 9
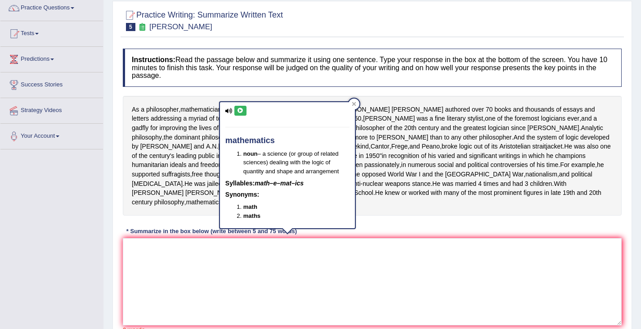
click at [423, 256] on div "Instructions: Read the passage below and summarize it using one sentence. Type …" at bounding box center [372, 190] width 503 height 292
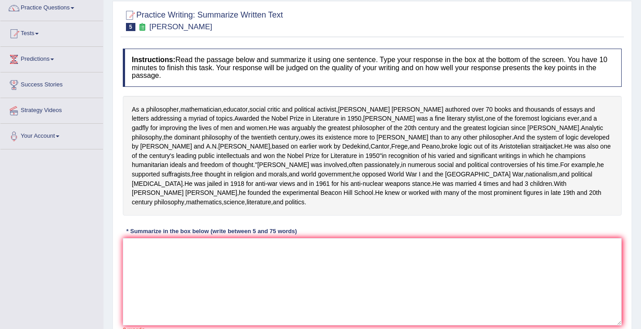
click at [430, 271] on div "Instructions: Read the passage below and summarize it using one sentence. Type …" at bounding box center [372, 190] width 503 height 292
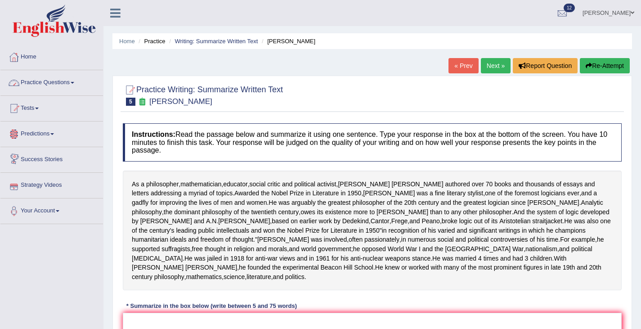
click at [55, 81] on link "Practice Questions" at bounding box center [51, 81] width 103 height 22
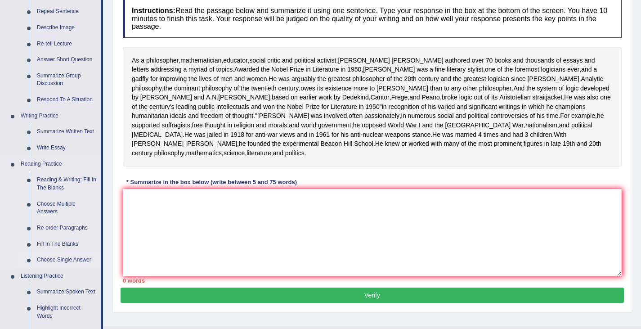
scroll to position [100, 0]
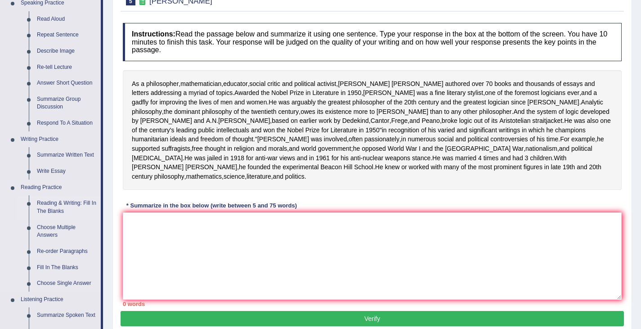
click at [56, 205] on link "Reading & Writing: Fill In The Blanks" at bounding box center [67, 207] width 68 height 24
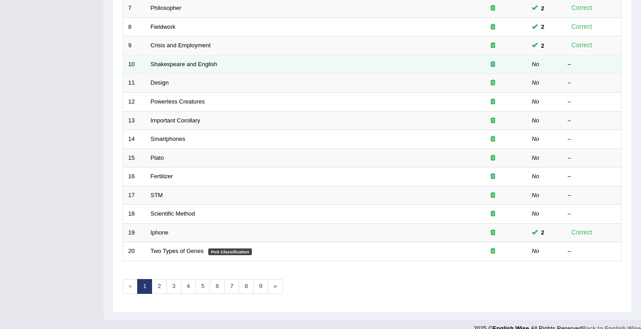
scroll to position [253, 0]
click at [152, 68] on link "Shakespeare and English" at bounding box center [184, 65] width 67 height 7
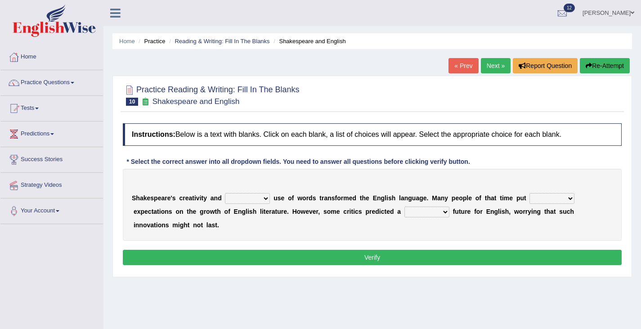
click at [265, 195] on select "idealized intensive fancied inventive" at bounding box center [247, 198] width 45 height 11
click at [225, 193] on select "idealized intensive fancied inventive" at bounding box center [247, 198] width 45 height 11
click at [260, 202] on select "idealized intensive fancied inventive" at bounding box center [247, 198] width 45 height 11
click at [225, 193] on select "idealized intensive fancied inventive" at bounding box center [247, 198] width 45 height 11
click at [264, 199] on select "idealized intensive fancied inventive" at bounding box center [247, 198] width 45 height 11
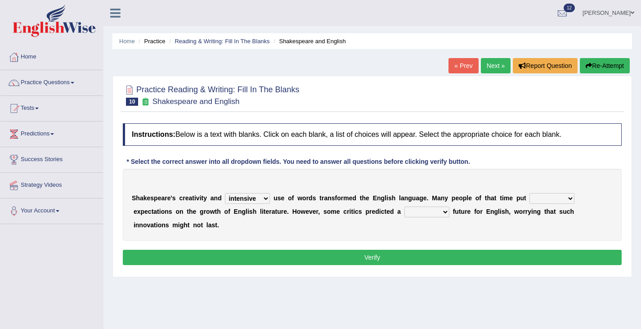
select select "fancied"
click at [225, 193] on select "idealized intensive fancied inventive" at bounding box center [247, 198] width 45 height 11
click at [559, 202] on select "wide much high more" at bounding box center [551, 198] width 45 height 11
select select "high"
click at [529, 193] on select "wide much high more" at bounding box center [551, 198] width 45 height 11
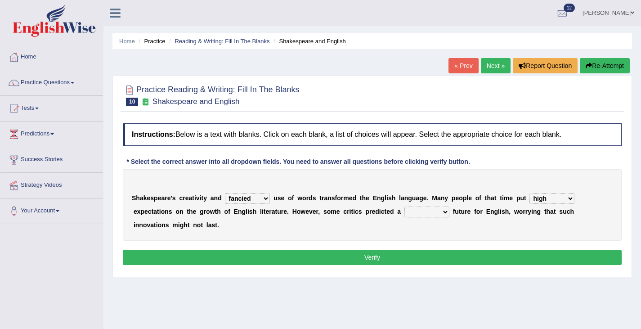
click at [436, 212] on select "monetary promising irresistible daunting" at bounding box center [426, 211] width 45 height 11
select select "promising"
click at [404, 206] on select "monetary promising irresistible daunting" at bounding box center [426, 211] width 45 height 11
click at [418, 261] on button "Verify" at bounding box center [372, 257] width 499 height 15
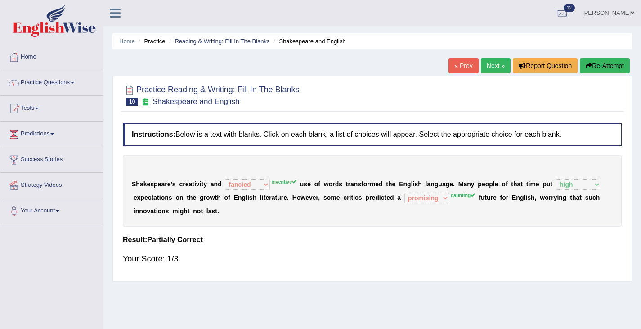
click at [599, 73] on div "« Prev Next » Report Question Re-Attempt" at bounding box center [540, 67] width 184 height 18
click at [589, 65] on button "Re-Attempt" at bounding box center [605, 65] width 50 height 15
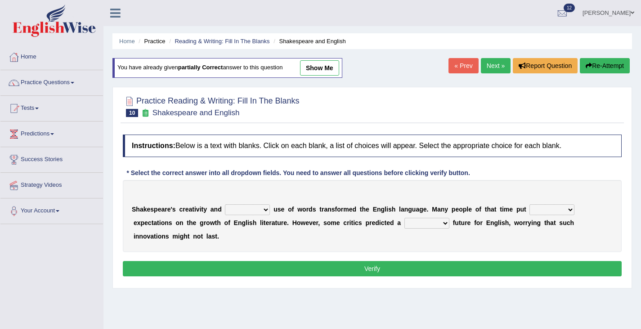
click at [268, 204] on select "idealized intensive fancied inventive" at bounding box center [247, 209] width 45 height 11
select select "inventive"
click at [225, 204] on select "idealized intensive fancied inventive" at bounding box center [247, 209] width 45 height 11
click at [571, 210] on select "wide much high more" at bounding box center [551, 209] width 45 height 11
select select "much"
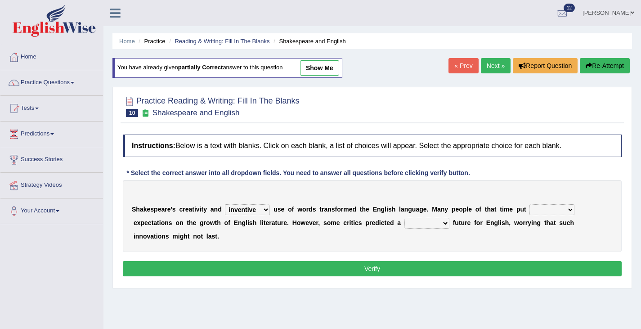
click at [529, 204] on select "wide much high more" at bounding box center [551, 209] width 45 height 11
click at [414, 220] on select "monetary promising irresistible daunting" at bounding box center [426, 223] width 45 height 11
click at [404, 218] on select "monetary promising irresistible daunting" at bounding box center [426, 223] width 45 height 11
click at [441, 221] on select "monetary promising irresistible daunting" at bounding box center [426, 223] width 45 height 11
select select "daunting"
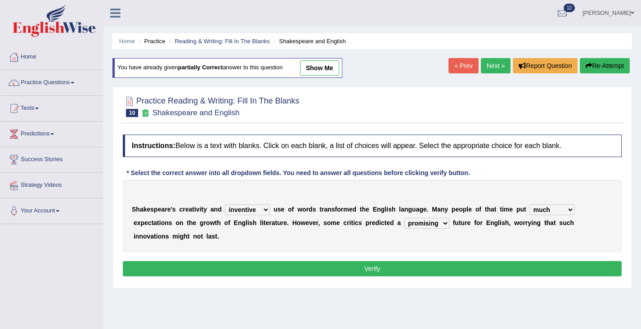
click at [404, 218] on select "monetary promising irresistible daunting" at bounding box center [426, 223] width 45 height 11
click at [406, 264] on button "Verify" at bounding box center [372, 268] width 499 height 15
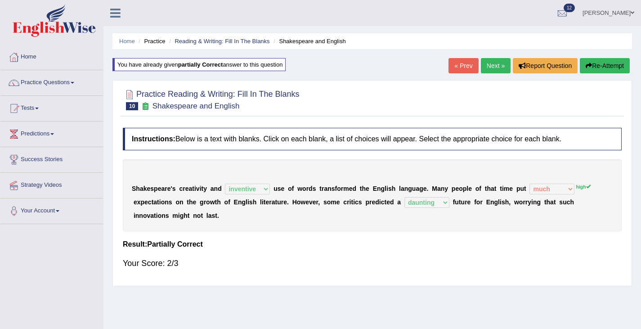
click at [495, 64] on link "Next »" at bounding box center [496, 65] width 30 height 15
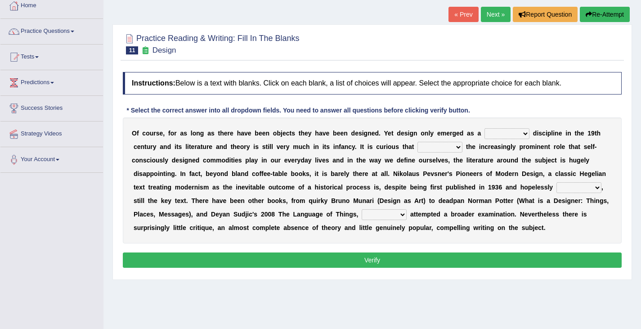
scroll to position [51, 0]
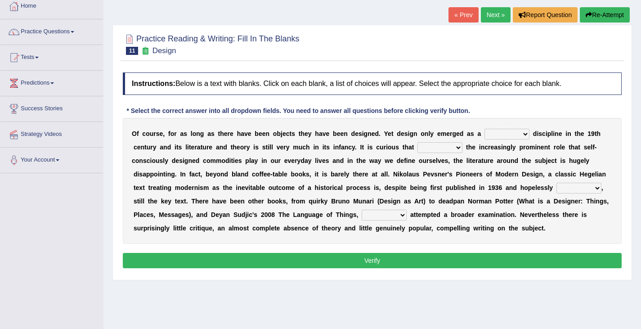
click at [520, 136] on select "bilateral ubiquitous foremost dedicated" at bounding box center [506, 134] width 45 height 11
click at [362, 141] on div "O f c o u r s e , f o r a s l o n g a s t h e r e h a v e b e e n o b j e c t s…" at bounding box center [372, 181] width 499 height 126
click at [521, 133] on select "bilateral ubiquitous foremost dedicated" at bounding box center [506, 134] width 45 height 11
select select "dedicated"
click at [484, 129] on select "bilateral ubiquitous foremost dedicated" at bounding box center [506, 134] width 45 height 11
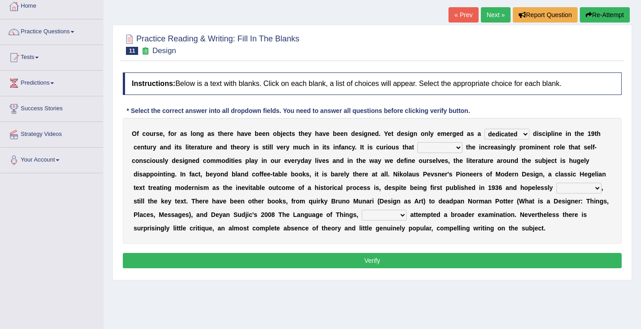
click at [453, 143] on select "since despite within through" at bounding box center [439, 147] width 45 height 11
select select "despite"
click at [417, 142] on select "since despite within through" at bounding box center [439, 147] width 45 height 11
click at [454, 140] on div "O f c o u r s e , f o r a s l o n g a s t h e r e h a v e b e e n o b j e c t s…" at bounding box center [372, 181] width 499 height 126
click at [595, 189] on select "dates dating date dated" at bounding box center [578, 188] width 45 height 11
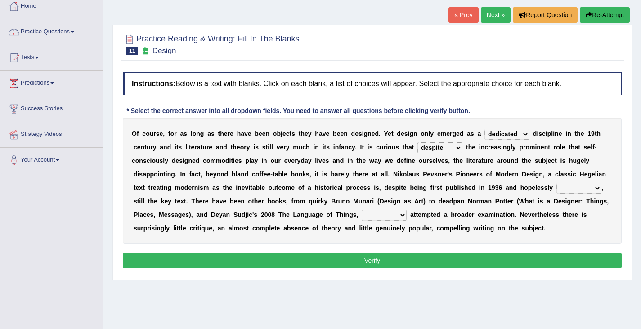
select select "dated"
click at [556, 183] on select "dates dating date dated" at bounding box center [578, 188] width 45 height 11
click at [400, 213] on select "which then however as" at bounding box center [384, 215] width 45 height 11
select select "which"
click at [362, 210] on select "which then however as" at bounding box center [384, 215] width 45 height 11
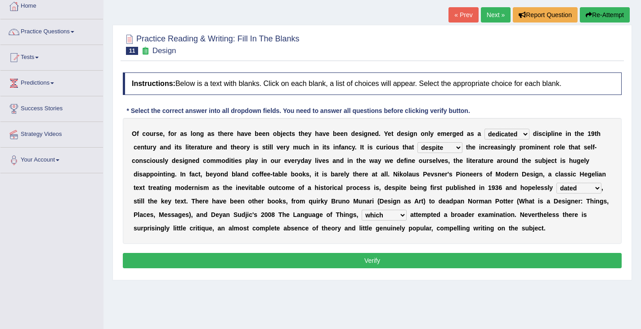
click at [385, 265] on button "Verify" at bounding box center [372, 260] width 499 height 15
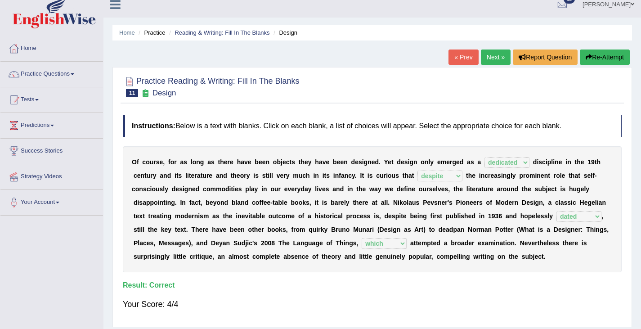
scroll to position [0, 0]
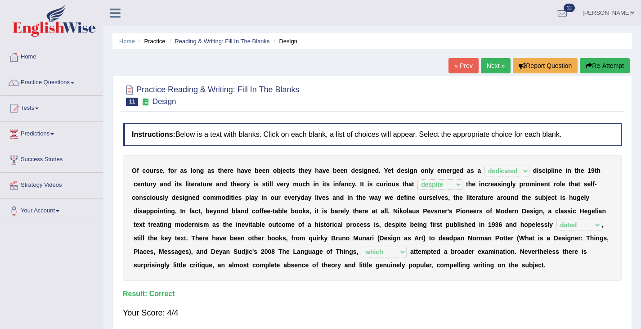
click at [309, 172] on b "y" at bounding box center [310, 170] width 4 height 7
click at [493, 67] on link "Next »" at bounding box center [496, 65] width 30 height 15
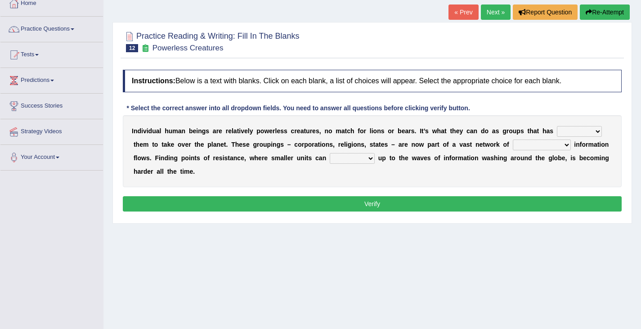
scroll to position [67, 0]
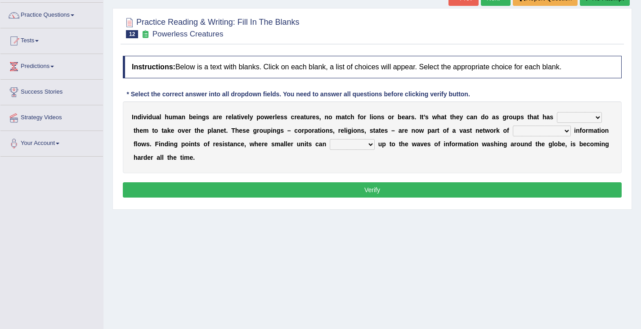
click at [584, 115] on select "enabled contended embodied conjured" at bounding box center [579, 117] width 45 height 11
select select "enabled"
click at [557, 112] on select "enabled contended embodied conjured" at bounding box center [579, 117] width 45 height 11
click at [561, 133] on select "interconnected overlapping fastened exploited" at bounding box center [542, 130] width 58 height 11
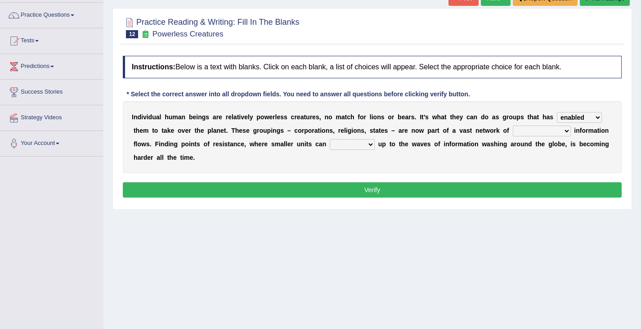
select select "overlapping"
click at [513, 125] on select "interconnected overlapping fastened exploited" at bounding box center [542, 130] width 58 height 11
click at [361, 146] on select "stand raise hail pump" at bounding box center [352, 144] width 45 height 11
select select "stand"
click at [330, 139] on select "stand raise hail pump" at bounding box center [352, 144] width 45 height 11
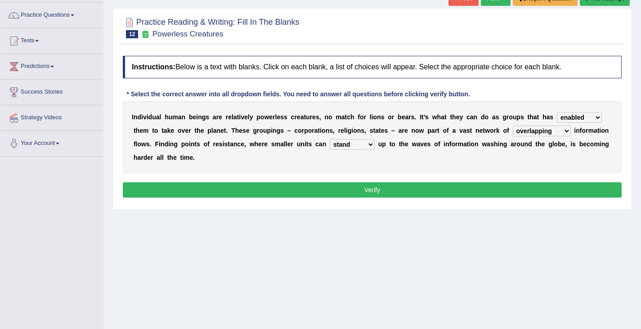
click at [341, 193] on button "Verify" at bounding box center [372, 189] width 499 height 15
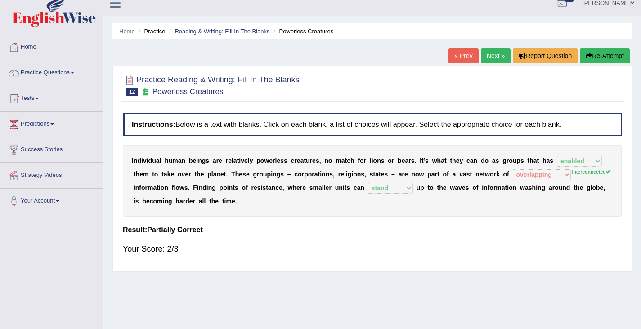
scroll to position [0, 0]
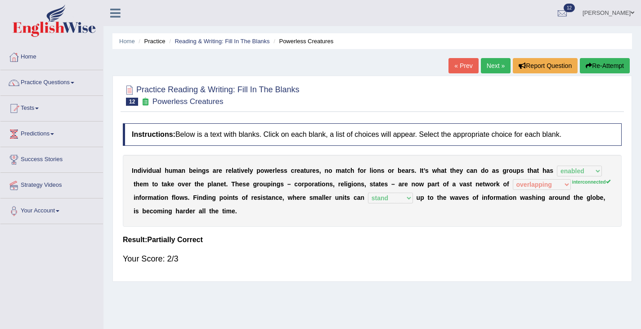
click at [587, 68] on icon "button" at bounding box center [589, 66] width 6 height 6
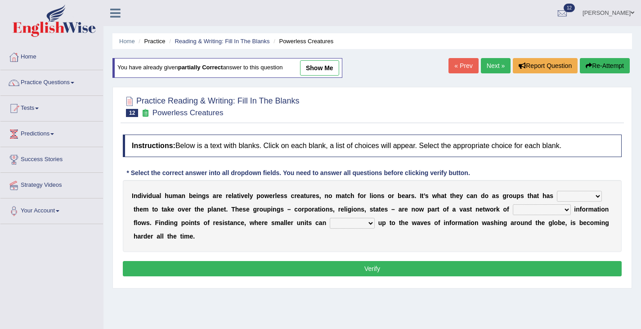
click at [591, 190] on div "I n d i v i d u a l h u m a n b e i n g s a r e r e l a t i v e l y p o w e r l…" at bounding box center [372, 216] width 499 height 72
click at [592, 194] on select "enabled contended embodied conjured" at bounding box center [579, 196] width 45 height 11
select select "enabled"
click at [557, 191] on select "enabled contended embodied conjured" at bounding box center [579, 196] width 45 height 11
click at [562, 208] on select "interconnected overlapping fastened exploited" at bounding box center [542, 209] width 58 height 11
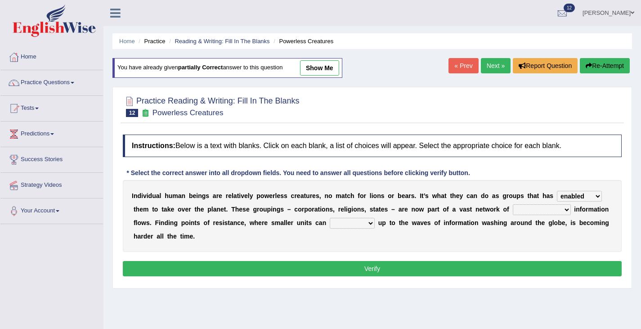
select select "interconnected"
click at [513, 204] on select "interconnected overlapping fastened exploited" at bounding box center [542, 209] width 58 height 11
click at [358, 223] on select "stand raise hail pump" at bounding box center [352, 223] width 45 height 11
select select "stand"
click at [330, 218] on select "stand raise hail pump" at bounding box center [352, 223] width 45 height 11
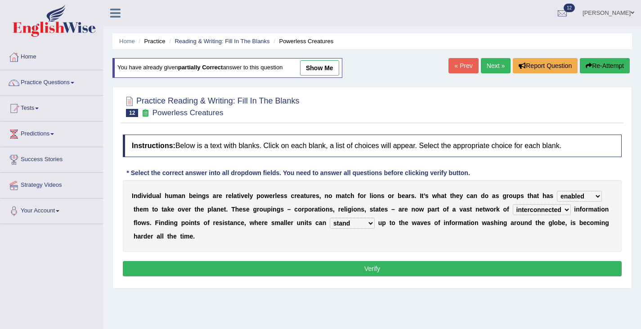
click at [339, 279] on div "Instructions: Below is a text with blanks. Click on each blank, a list of choic…" at bounding box center [372, 206] width 503 height 153
click at [340, 273] on button "Verify" at bounding box center [372, 268] width 499 height 15
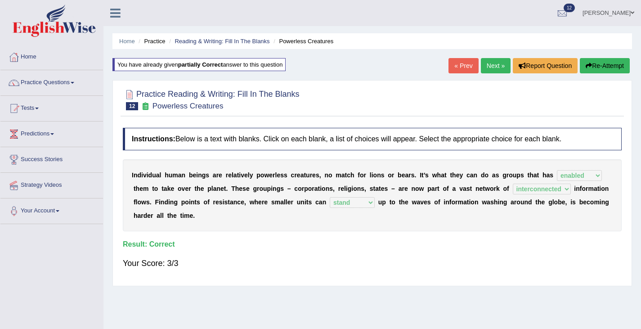
click at [490, 64] on link "Next »" at bounding box center [496, 65] width 30 height 15
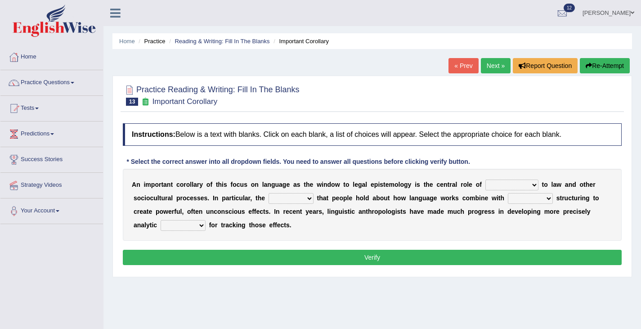
click at [242, 198] on b "u" at bounding box center [241, 197] width 4 height 7
click at [523, 182] on select "discourse epoch dialect acquaintance" at bounding box center [511, 184] width 53 height 11
select select "discourse"
click at [485, 179] on select "discourse epoch dialect acquaintance" at bounding box center [511, 184] width 53 height 11
click at [297, 201] on select "deviation besmirch consent ideas" at bounding box center [291, 198] width 45 height 11
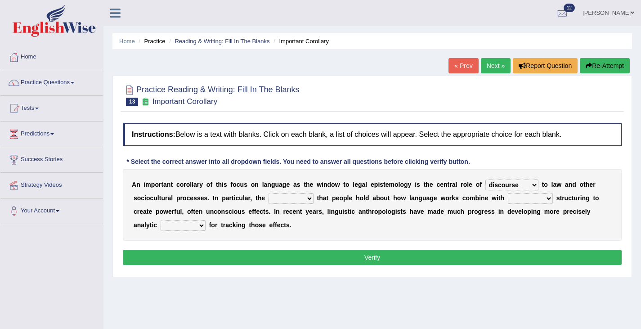
select select "ideas"
click at [269, 193] on select "deviation besmirch consent ideas" at bounding box center [291, 198] width 45 height 11
click at [536, 201] on select "mandatory linguistic legitimate customary" at bounding box center [530, 198] width 45 height 11
select select "linguistic"
click at [508, 193] on select "mandatory linguistic legitimate customary" at bounding box center [530, 198] width 45 height 11
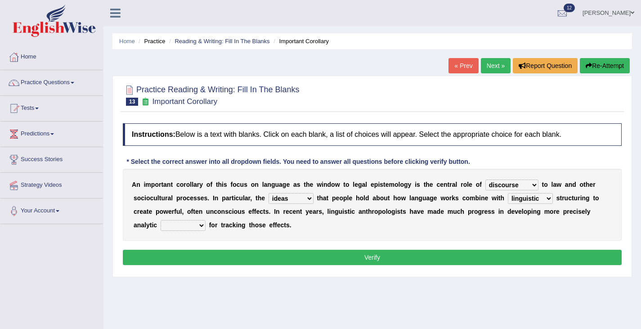
click at [197, 224] on select "tools appetite albums stroke" at bounding box center [183, 225] width 45 height 11
select select "tools"
click at [161, 220] on select "tools appetite albums stroke" at bounding box center [183, 225] width 45 height 11
click at [372, 259] on button "Verify" at bounding box center [372, 257] width 499 height 15
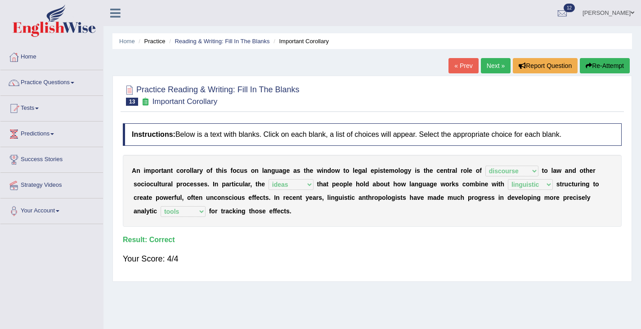
click at [493, 69] on link "Next »" at bounding box center [496, 65] width 30 height 15
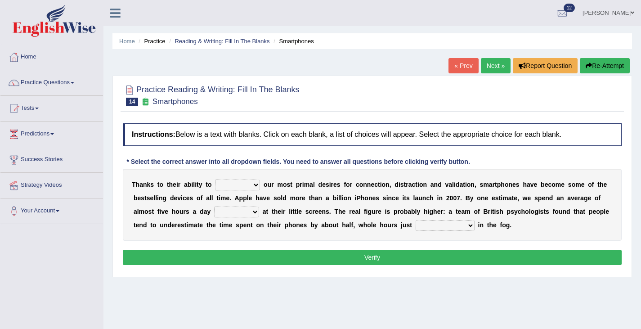
click at [257, 188] on select "hijack describe sharpen conserve" at bounding box center [237, 184] width 45 height 11
select select "conserve"
click at [215, 179] on select "hijack describe sharpen conserve" at bounding box center [237, 184] width 45 height 11
click at [251, 212] on select "watching waggling snoring staring" at bounding box center [236, 211] width 45 height 11
select select "staring"
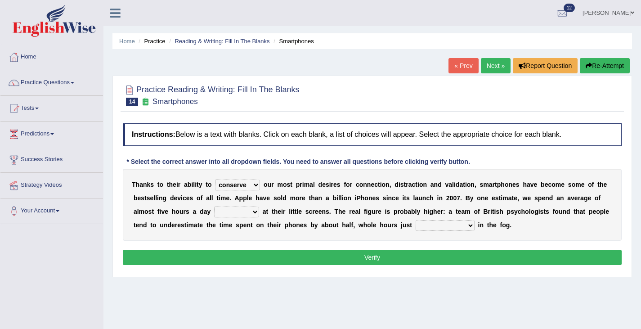
click at [214, 206] on select "watching waggling snoring staring" at bounding box center [236, 211] width 45 height 11
click at [459, 226] on select "has evaporated evaporating evaporate evaporates" at bounding box center [445, 225] width 59 height 11
select select "evaporate"
click at [416, 220] on select "has evaporated evaporating evaporate evaporates" at bounding box center [445, 225] width 59 height 11
click at [439, 262] on button "Verify" at bounding box center [372, 257] width 499 height 15
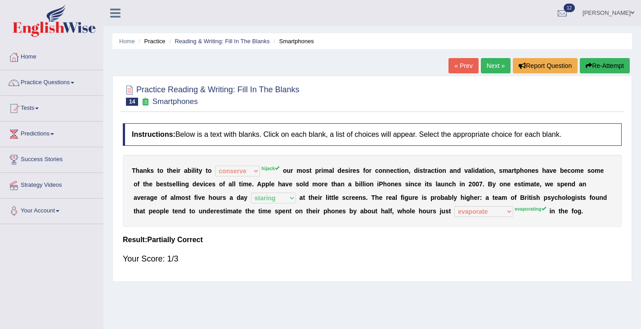
click at [605, 65] on button "Re-Attempt" at bounding box center [605, 65] width 50 height 15
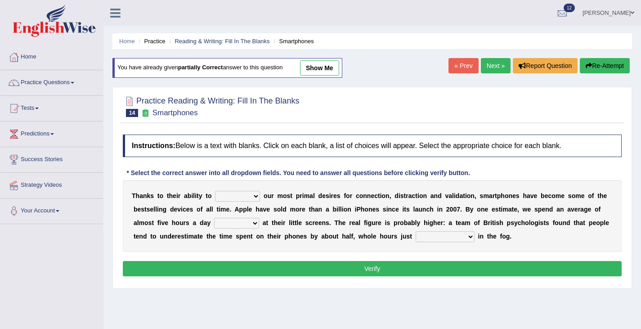
click at [251, 197] on select "hijack describe sharpen conserve" at bounding box center [237, 196] width 45 height 11
select select "hijack"
click at [215, 191] on select "hijack describe sharpen conserve" at bounding box center [237, 196] width 45 height 11
click at [246, 224] on select "watching waggling snoring staring" at bounding box center [236, 223] width 45 height 11
select select "staring"
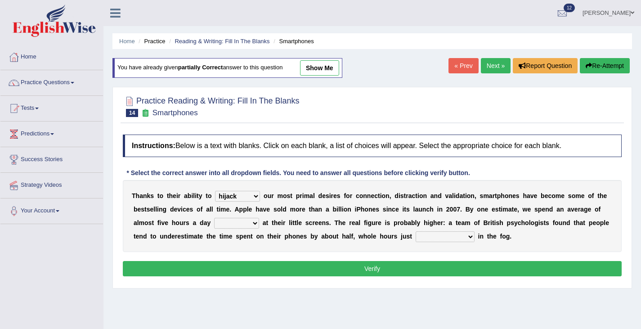
click at [214, 218] on select "watching waggling snoring staring" at bounding box center [236, 223] width 45 height 11
click at [467, 239] on select "has evaporated evaporating evaporate evaporates" at bounding box center [445, 236] width 59 height 11
select select "evaporating"
click at [416, 231] on select "has evaporated evaporating evaporate evaporates" at bounding box center [445, 236] width 59 height 11
click at [354, 277] on div "Instructions: Below is a text with blanks. Click on each blank, a list of choic…" at bounding box center [372, 206] width 503 height 153
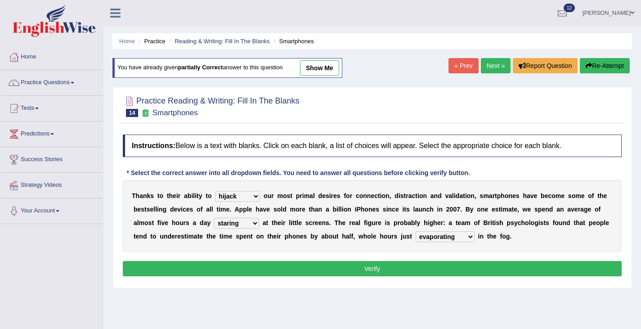
click at [357, 271] on button "Verify" at bounding box center [372, 268] width 499 height 15
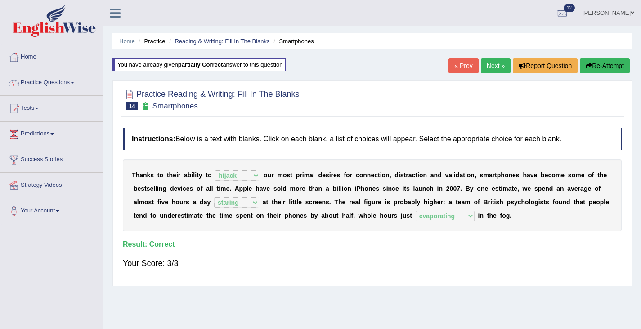
click at [495, 65] on link "Next »" at bounding box center [496, 65] width 30 height 15
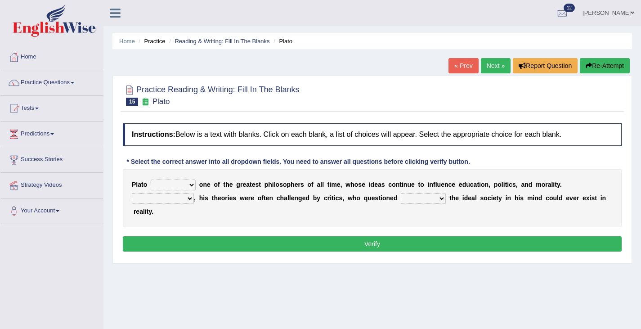
click at [196, 190] on div "P l a t o keeps comes claims remains o n e o f t h e g r e a t e s t p h i l o …" at bounding box center [372, 198] width 499 height 58
click at [188, 182] on select "keeps comes claims remains" at bounding box center [173, 184] width 45 height 11
select select "remains"
click at [151, 179] on select "keeps comes claims remains" at bounding box center [173, 184] width 45 height 11
click at [179, 204] on div "P l a t o keeps comes claims remains o n e o f t h e g r e a t e s t p h i l o …" at bounding box center [372, 198] width 499 height 58
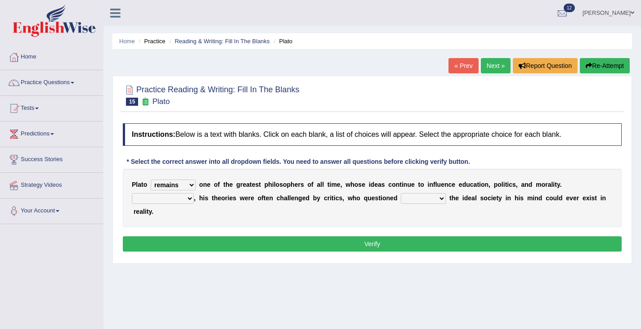
click at [186, 199] on select "Notwithstanding So However Whatever" at bounding box center [163, 198] width 62 height 11
click at [132, 193] on select "Notwithstanding So However Whatever" at bounding box center [163, 198] width 62 height 11
click at [186, 199] on select "Notwithstanding So However Whatever" at bounding box center [163, 198] width 62 height 11
select select "However"
click at [132, 193] on select "Notwithstanding So However Whatever" at bounding box center [163, 198] width 62 height 11
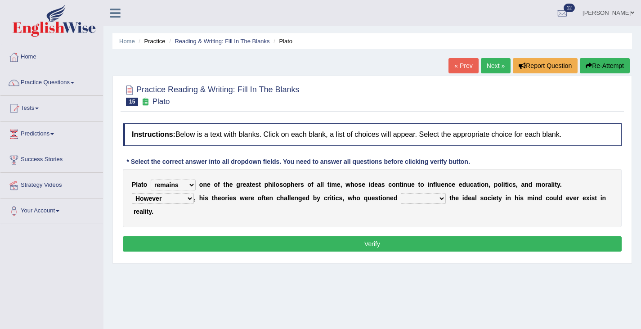
click at [434, 196] on select "which what that whether" at bounding box center [423, 198] width 45 height 11
select select "whether"
click at [401, 193] on select "which what that whether" at bounding box center [423, 198] width 45 height 11
click at [346, 246] on button "Verify" at bounding box center [372, 243] width 499 height 15
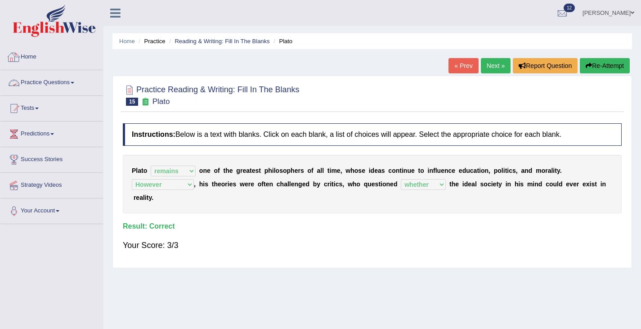
click at [36, 83] on link "Practice Questions" at bounding box center [51, 81] width 103 height 22
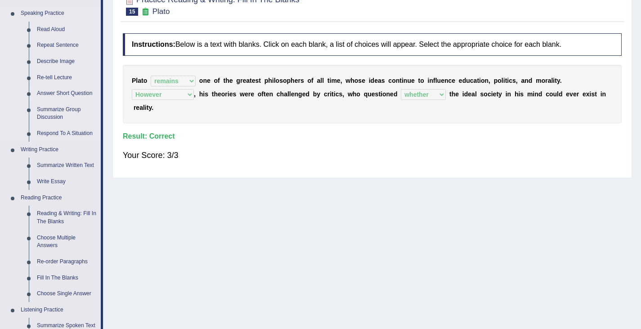
scroll to position [202, 0]
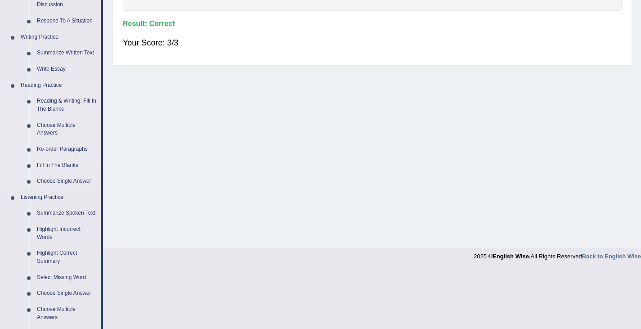
click at [58, 165] on link "Fill In The Blanks" at bounding box center [67, 165] width 68 height 16
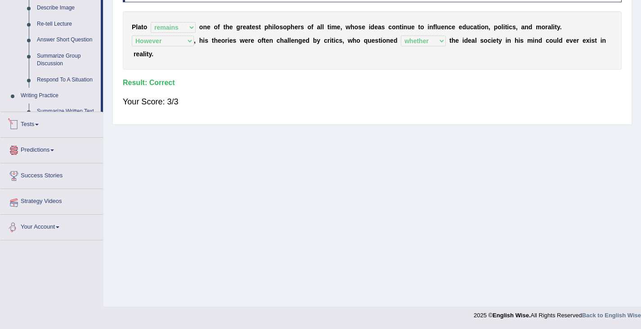
scroll to position [324, 0]
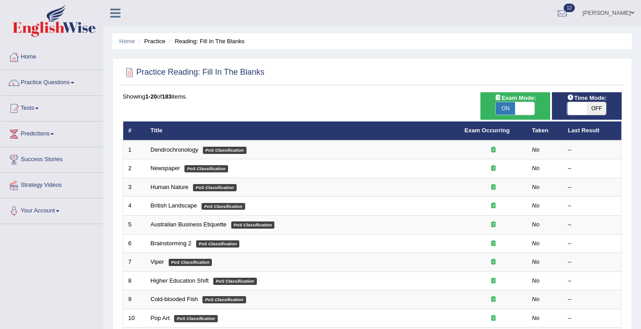
scroll to position [0, 0]
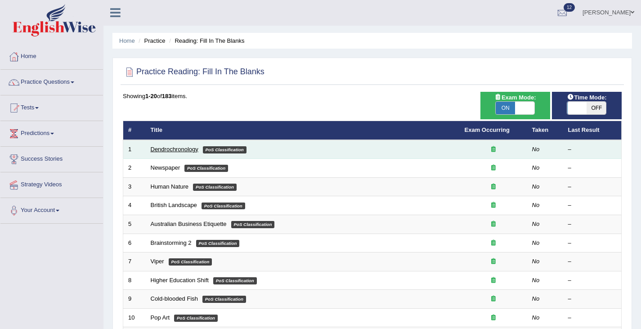
click at [172, 151] on link "Dendrochronology" at bounding box center [175, 149] width 48 height 7
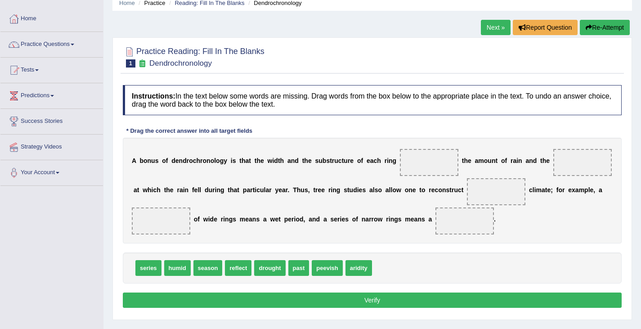
scroll to position [40, 0]
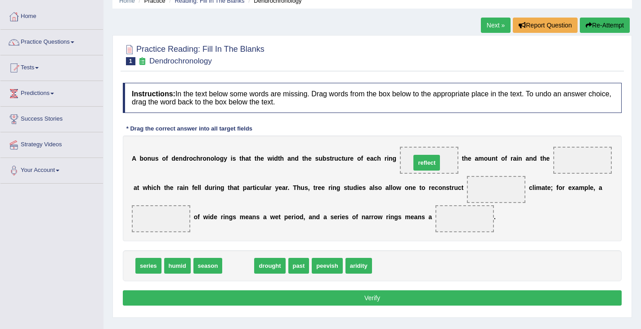
drag, startPoint x: 227, startPoint y: 268, endPoint x: 415, endPoint y: 164, distance: 215.0
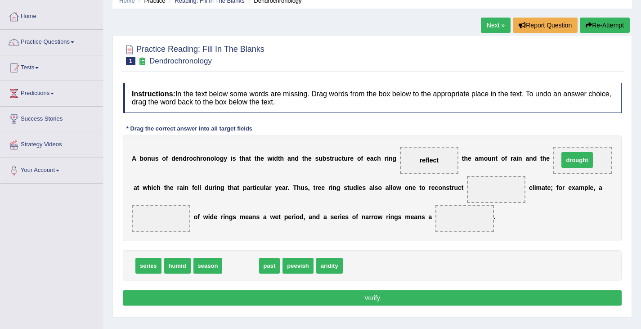
drag, startPoint x: 233, startPoint y: 263, endPoint x: 569, endPoint y: 157, distance: 352.5
click at [177, 264] on span "humid" at bounding box center [177, 266] width 27 height 16
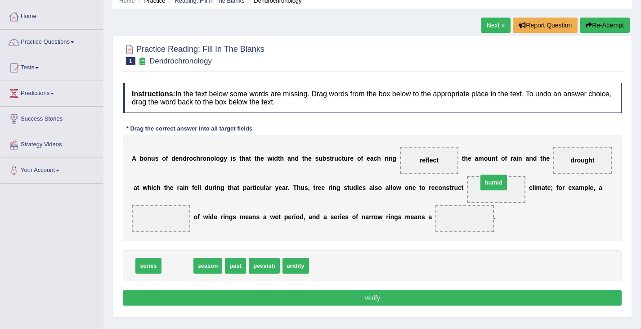
drag, startPoint x: 177, startPoint y: 264, endPoint x: 493, endPoint y: 180, distance: 327.0
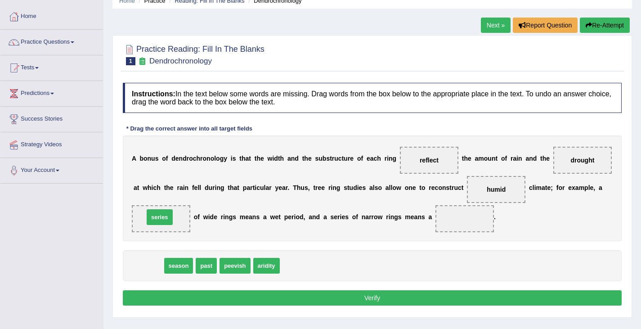
drag, startPoint x: 148, startPoint y: 265, endPoint x: 159, endPoint y: 217, distance: 49.3
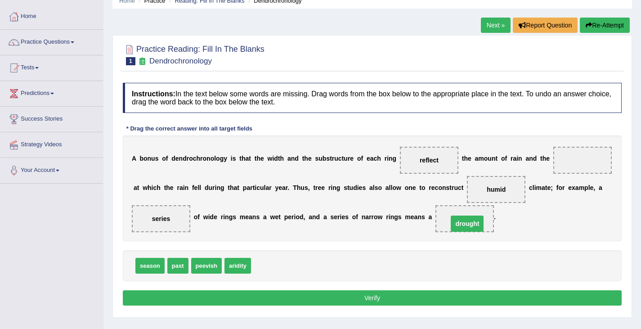
drag, startPoint x: 593, startPoint y: 159, endPoint x: 478, endPoint y: 222, distance: 131.1
drag, startPoint x: 493, startPoint y: 192, endPoint x: 573, endPoint y: 163, distance: 85.9
drag, startPoint x: 179, startPoint y: 266, endPoint x: 500, endPoint y: 191, distance: 329.8
click at [398, 295] on button "Verify" at bounding box center [372, 297] width 499 height 15
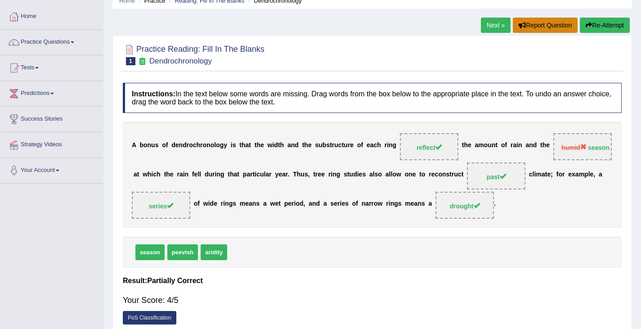
click at [513, 18] on button "Report Question" at bounding box center [545, 25] width 65 height 15
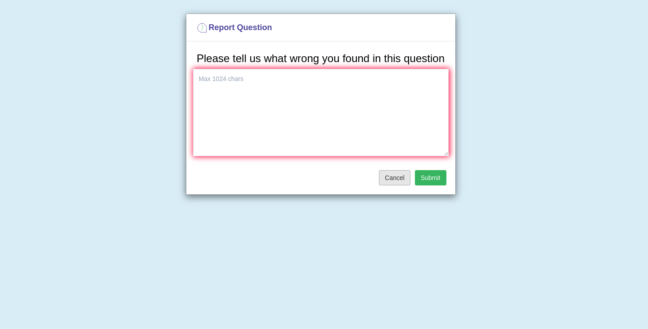
click at [394, 185] on button "Cancel" at bounding box center [394, 177] width 31 height 15
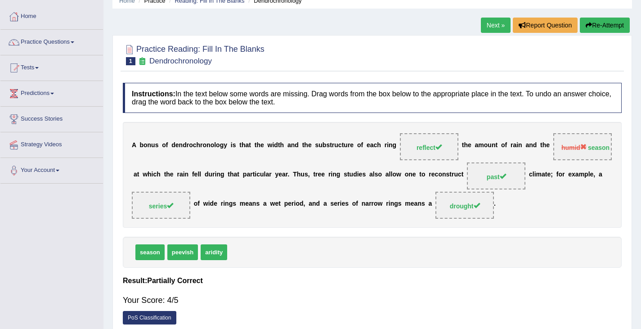
click at [600, 21] on button "Re-Attempt" at bounding box center [605, 25] width 50 height 15
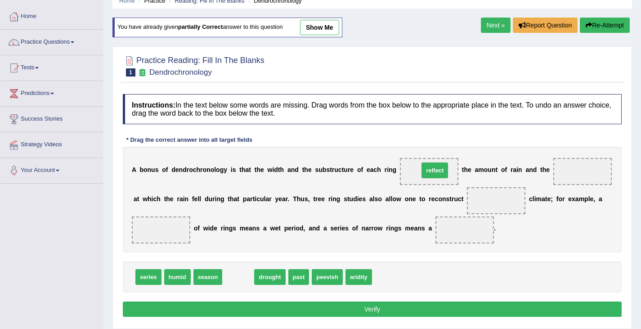
drag, startPoint x: 237, startPoint y: 278, endPoint x: 432, endPoint y: 173, distance: 222.4
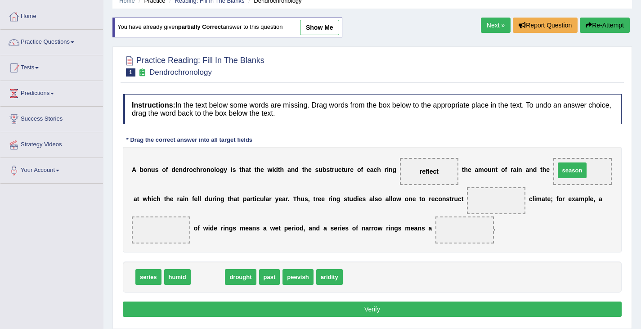
drag, startPoint x: 204, startPoint y: 280, endPoint x: 569, endPoint y: 174, distance: 380.0
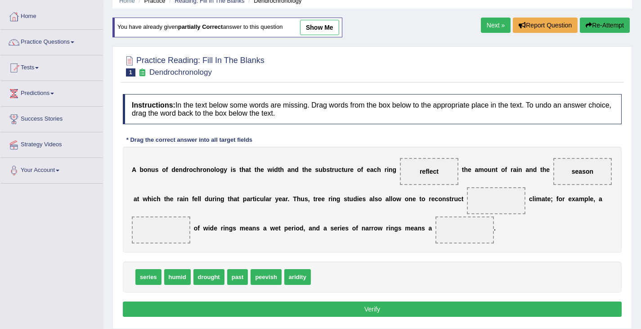
click at [170, 278] on span "humid" at bounding box center [177, 277] width 27 height 16
drag, startPoint x: 174, startPoint y: 278, endPoint x: 493, endPoint y: 197, distance: 328.9
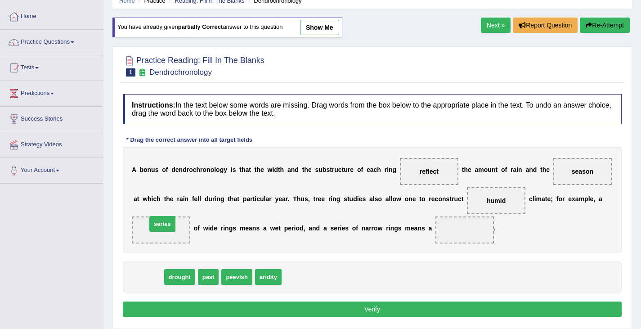
drag, startPoint x: 146, startPoint y: 278, endPoint x: 161, endPoint y: 231, distance: 49.1
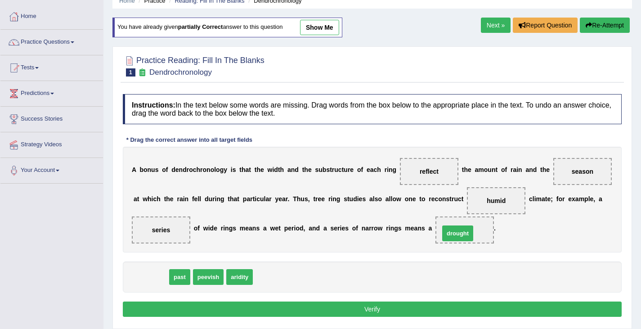
drag, startPoint x: 148, startPoint y: 279, endPoint x: 459, endPoint y: 233, distance: 313.8
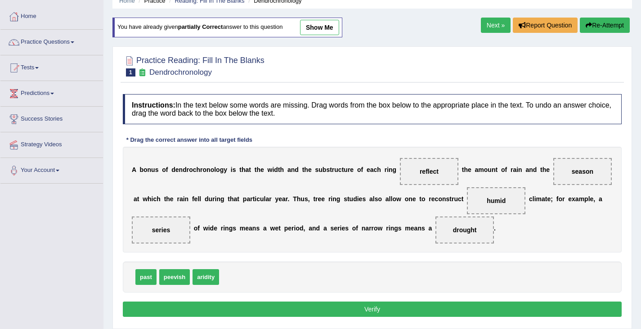
click at [403, 310] on button "Verify" at bounding box center [372, 308] width 499 height 15
